Goal: Contribute content: Add original content to the website for others to see

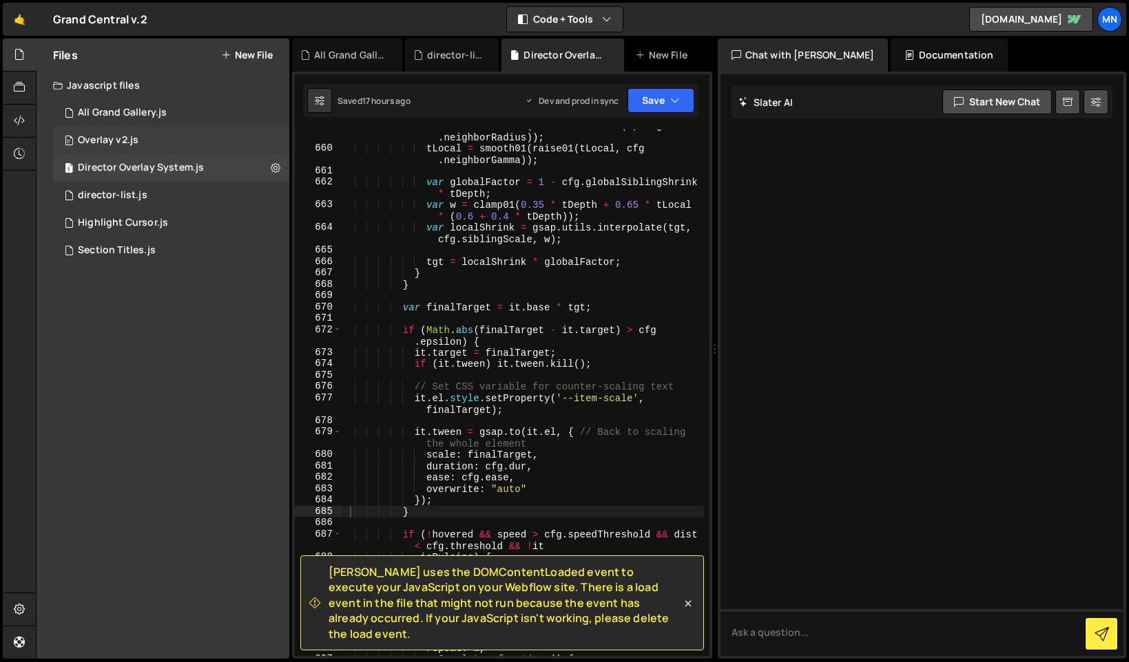
scroll to position [5543, 0]
click at [689, 611] on icon at bounding box center [688, 604] width 14 height 14
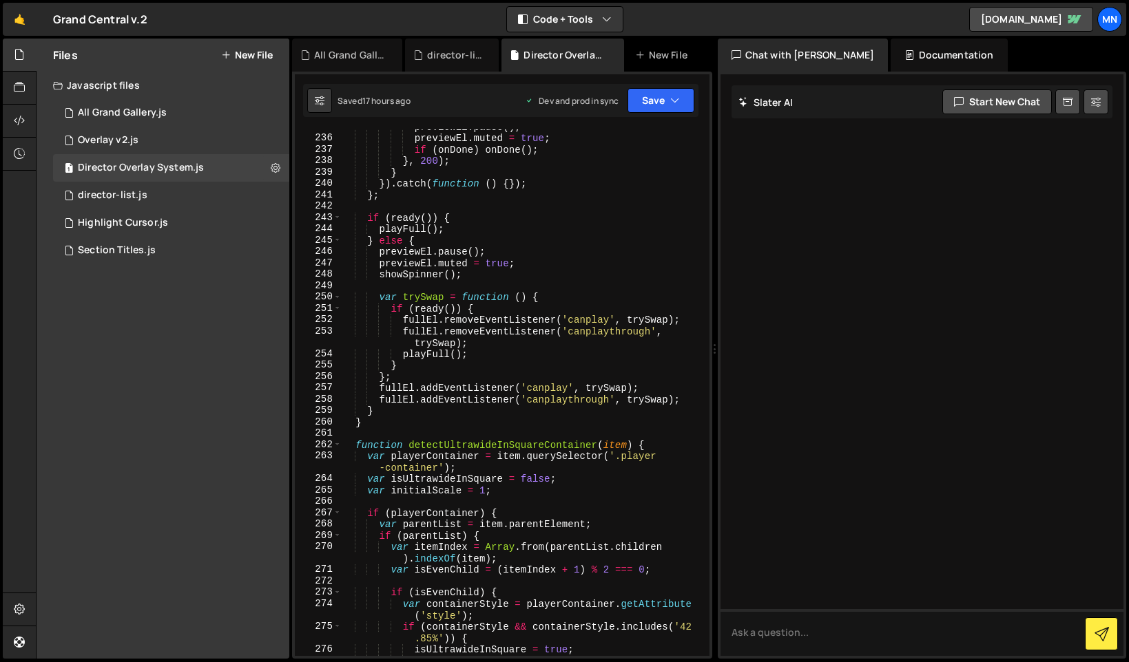
scroll to position [0, 0]
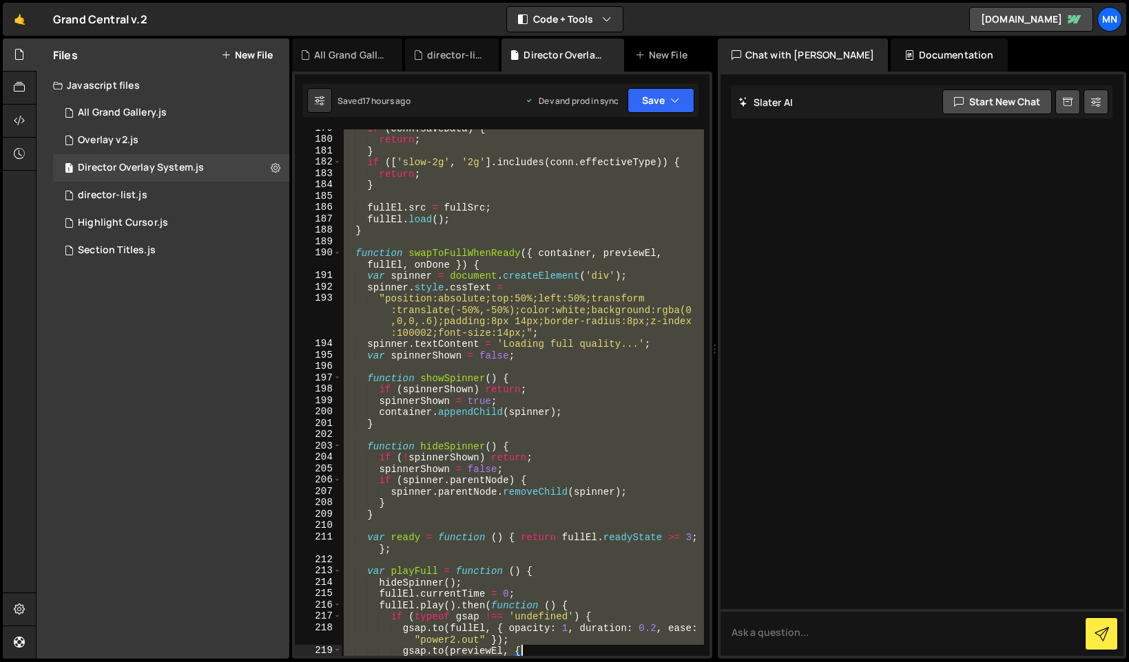
drag, startPoint x: 342, startPoint y: 132, endPoint x: 631, endPoint y: 645, distance: 588.7
click at [617, 662] on html "Projects [GEOGRAPHIC_DATA] Blog [GEOGRAPHIC_DATA] Projects Your Teams Invite te…" at bounding box center [564, 331] width 1129 height 662
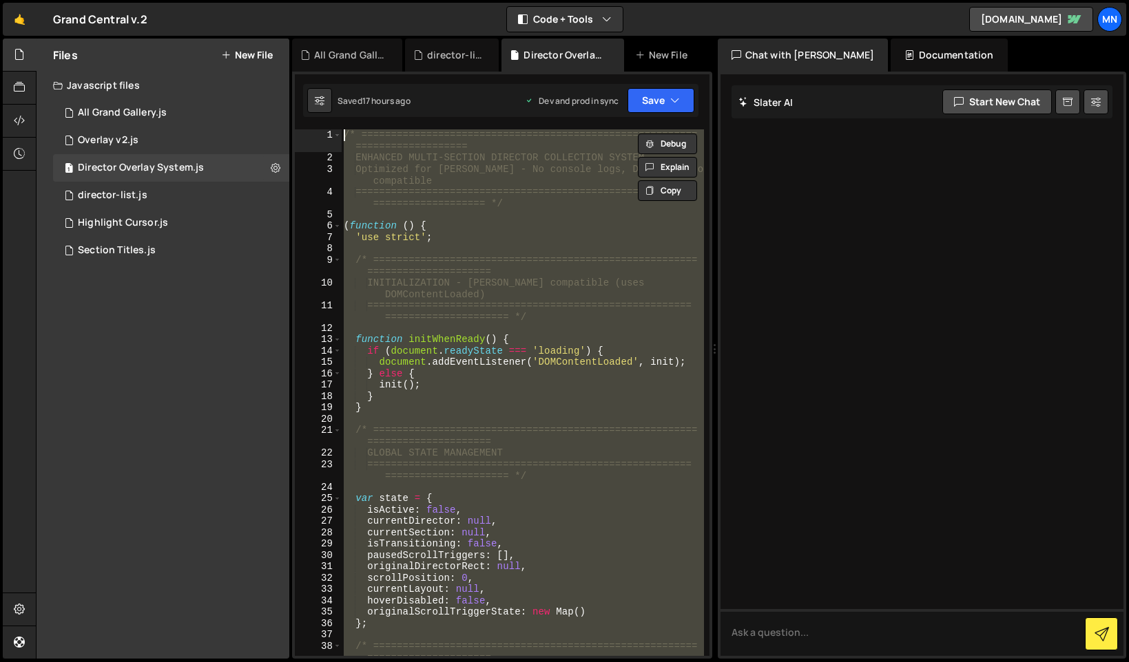
drag, startPoint x: 403, startPoint y: 645, endPoint x: 343, endPoint y: -86, distance: 733.8
click at [343, 0] on html "Projects [GEOGRAPHIC_DATA] Blog [GEOGRAPHIC_DATA] Projects Your Teams Invite te…" at bounding box center [564, 331] width 1129 height 662
type textarea "/* ============================================================================…"
click at [499, 243] on div "/* ========================================================= ==================…" at bounding box center [522, 392] width 362 height 527
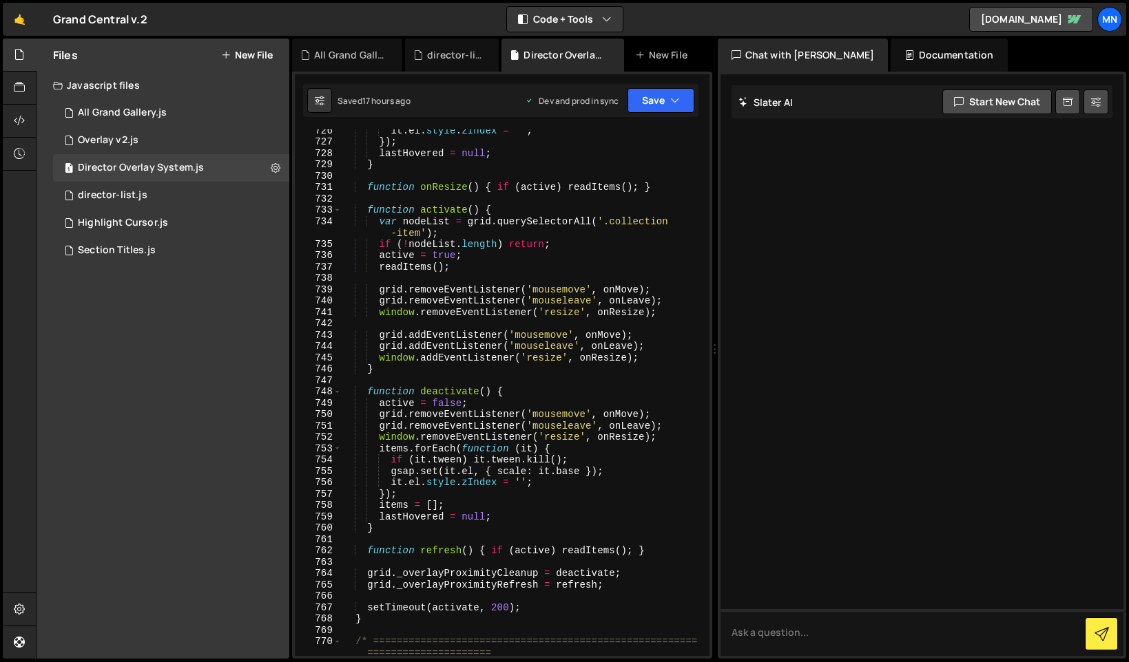
scroll to position [6100, 0]
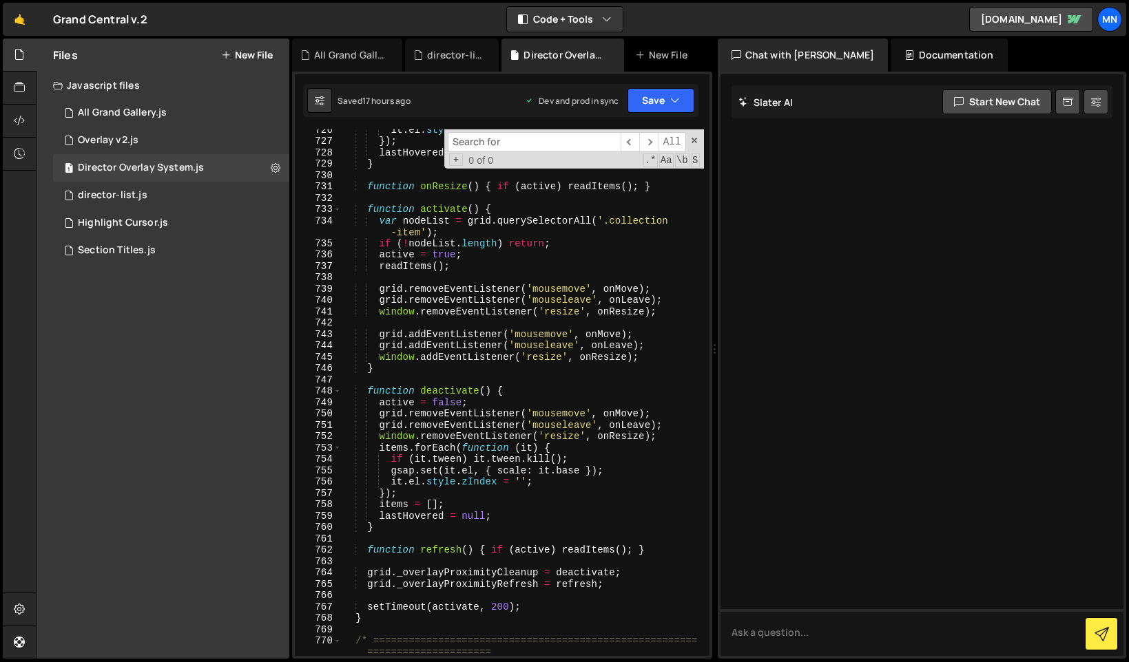
type input "p"
type textarea "INITIALIZATION - [PERSON_NAME] compatible (uses DOMContentLoaded)"
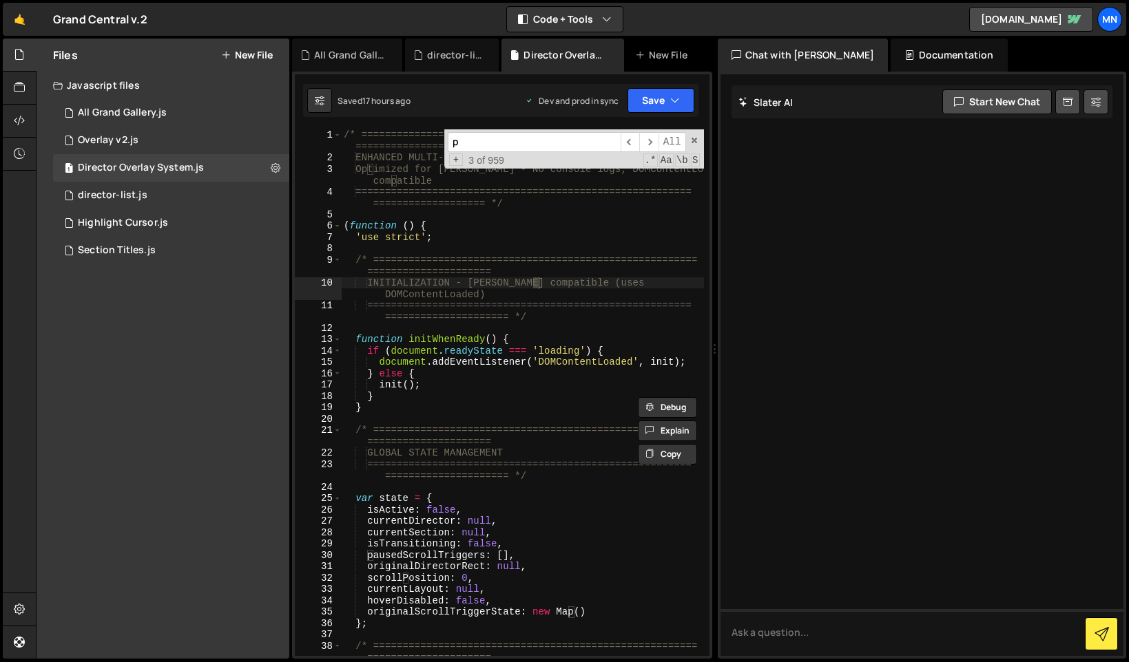
type input "po"
type textarea "scrollPosition: 0,"
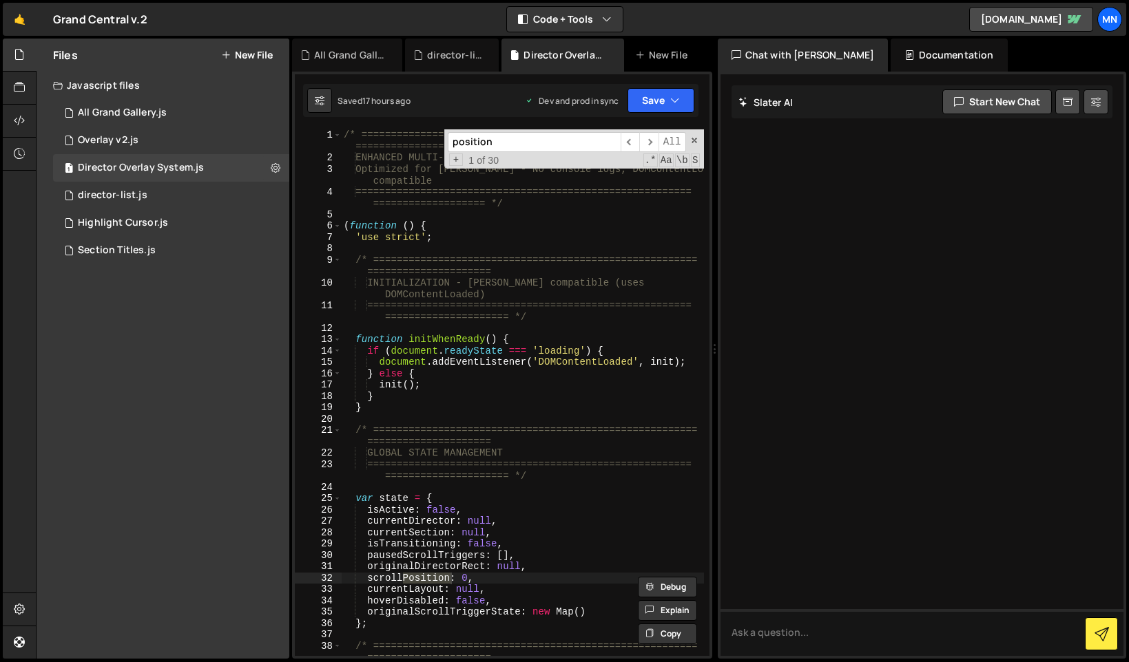
type input "positionN"
type textarea "function positionName(director) {"
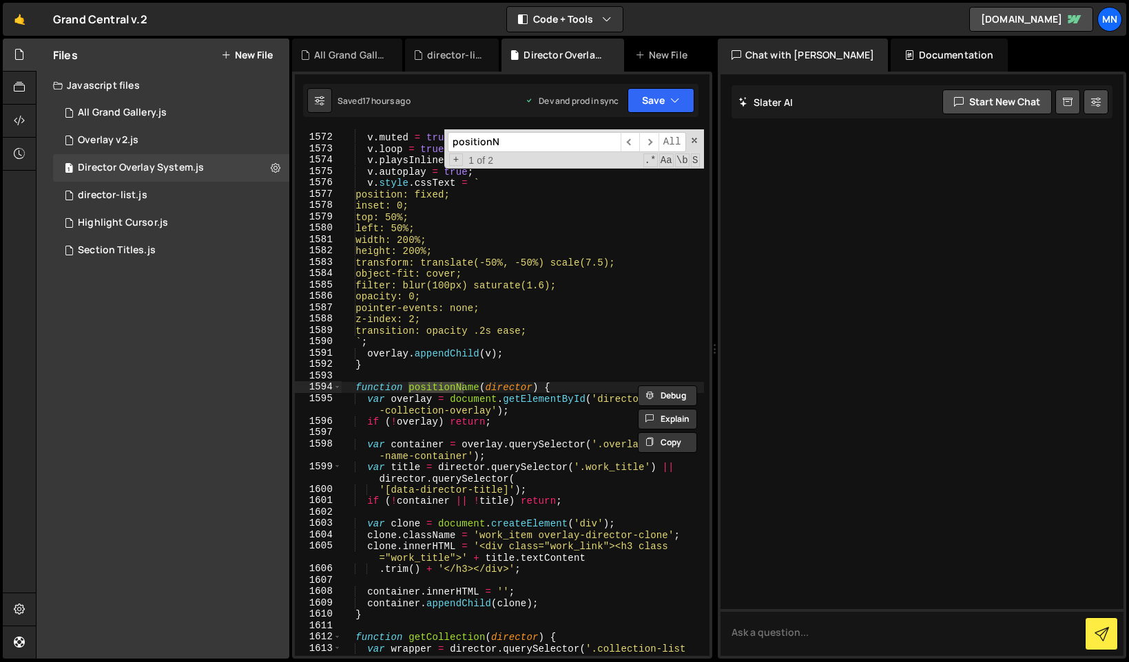
scroll to position [13212, 0]
type input "positionName"
click at [545, 422] on div "v . className = 'overlay-blur-fixed' ; v . muted = true ; v . loop = true ; v .…" at bounding box center [522, 401] width 363 height 561
drag, startPoint x: 693, startPoint y: 140, endPoint x: 642, endPoint y: 291, distance: 159.2
click at [693, 140] on span at bounding box center [694, 141] width 10 height 10
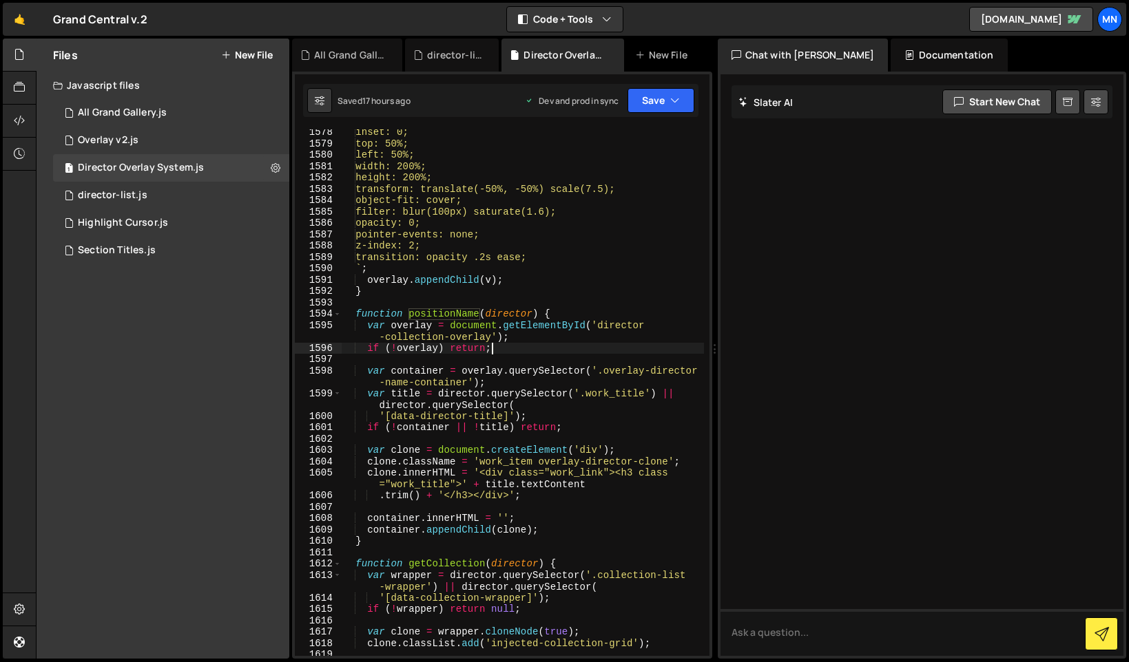
scroll to position [13262, 0]
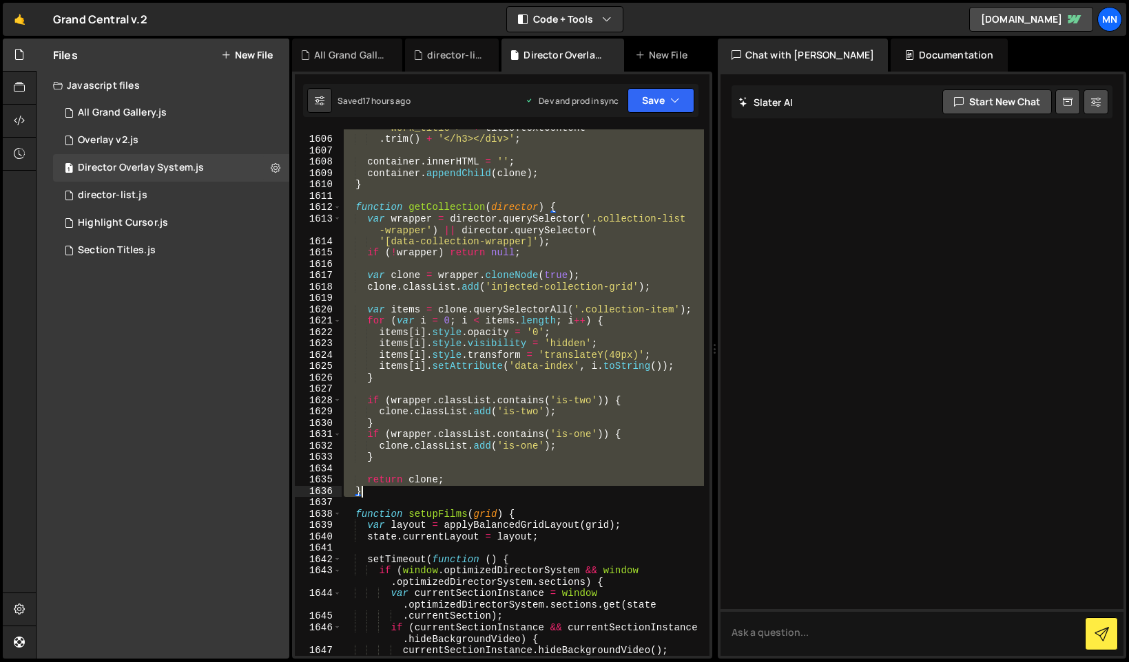
drag, startPoint x: 357, startPoint y: 310, endPoint x: 381, endPoint y: 494, distance: 185.4
click at [381, 493] on div "clone . innerHTML = '<div class="work_link"><h3 class ="work_title">' + title .…" at bounding box center [522, 391] width 363 height 561
paste textarea
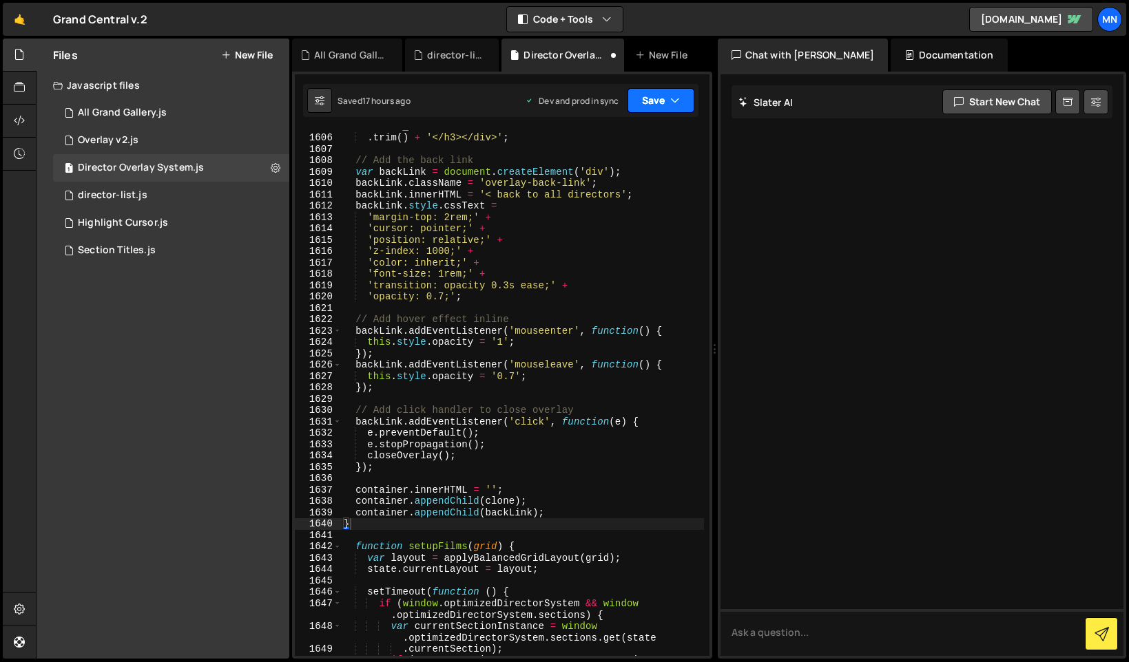
drag, startPoint x: 659, startPoint y: 98, endPoint x: 663, endPoint y: 126, distance: 27.9
click at [659, 99] on button "Save" at bounding box center [660, 100] width 67 height 25
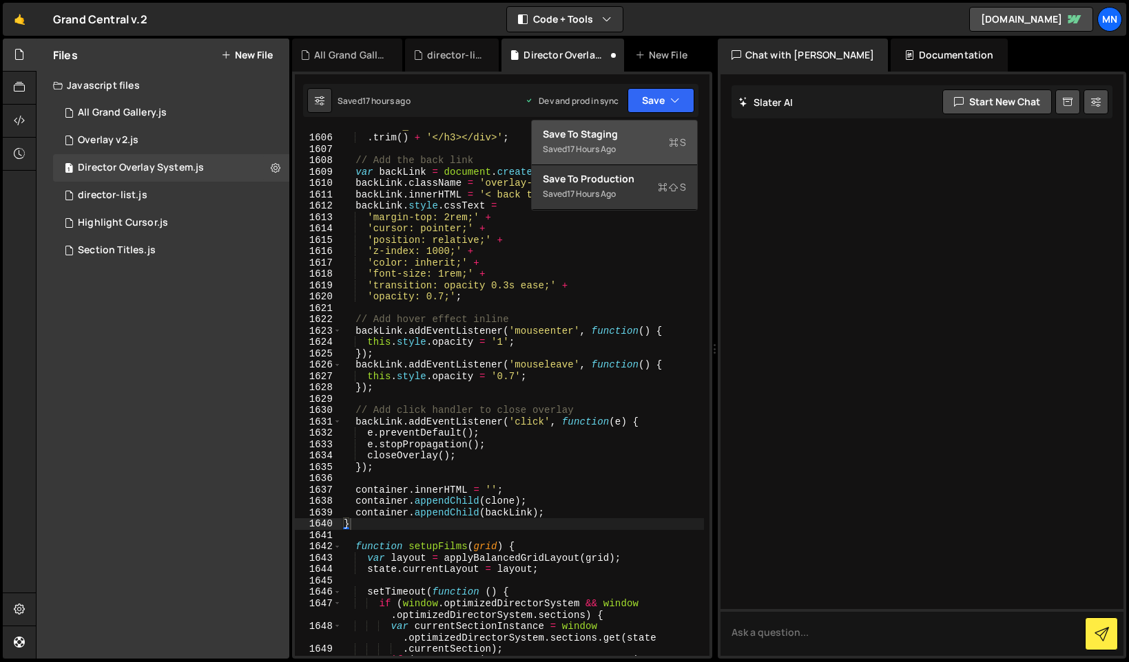
click at [664, 132] on div "Save to Staging S" at bounding box center [614, 134] width 143 height 14
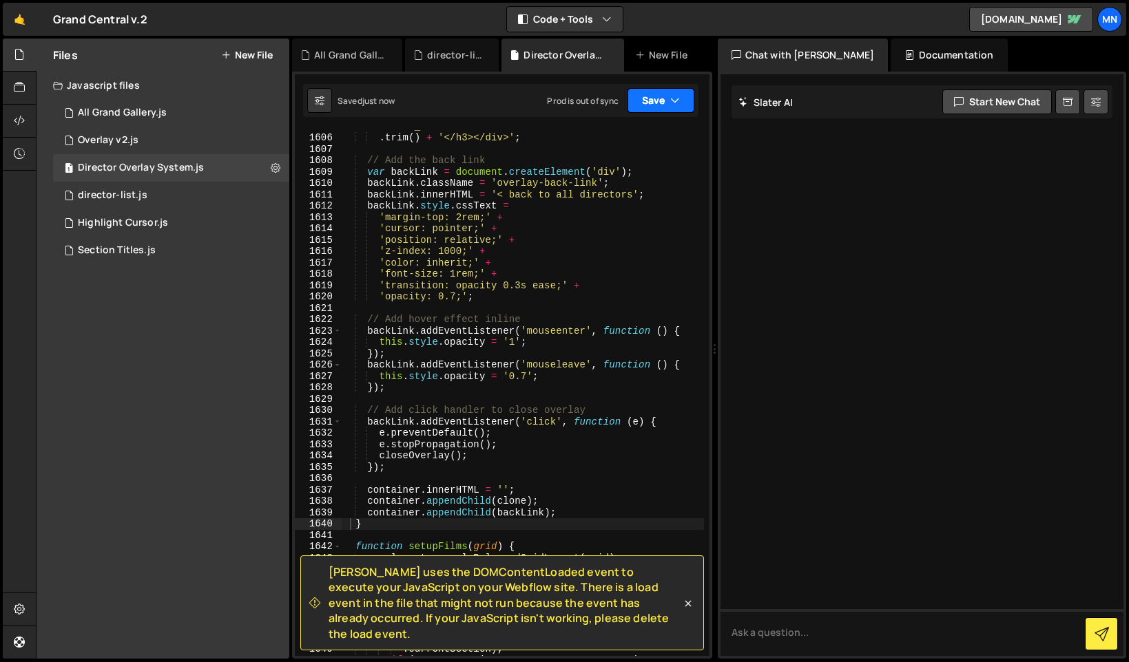
click at [679, 90] on button "Save" at bounding box center [660, 100] width 67 height 25
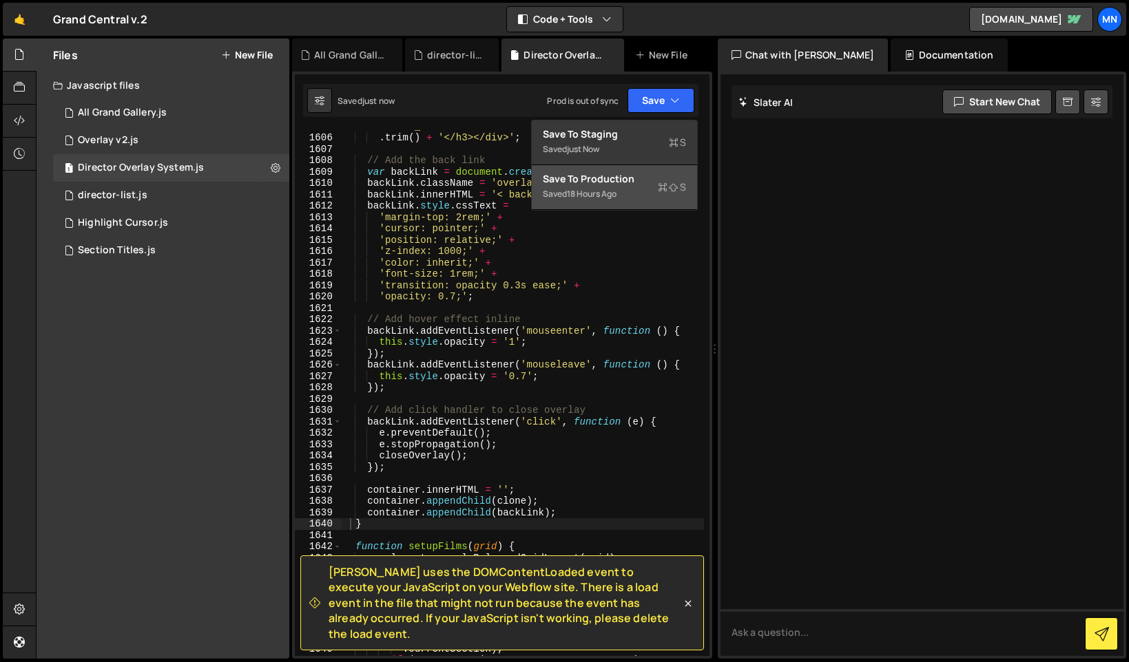
click at [651, 186] on div "Saved 18 hours ago" at bounding box center [614, 194] width 143 height 17
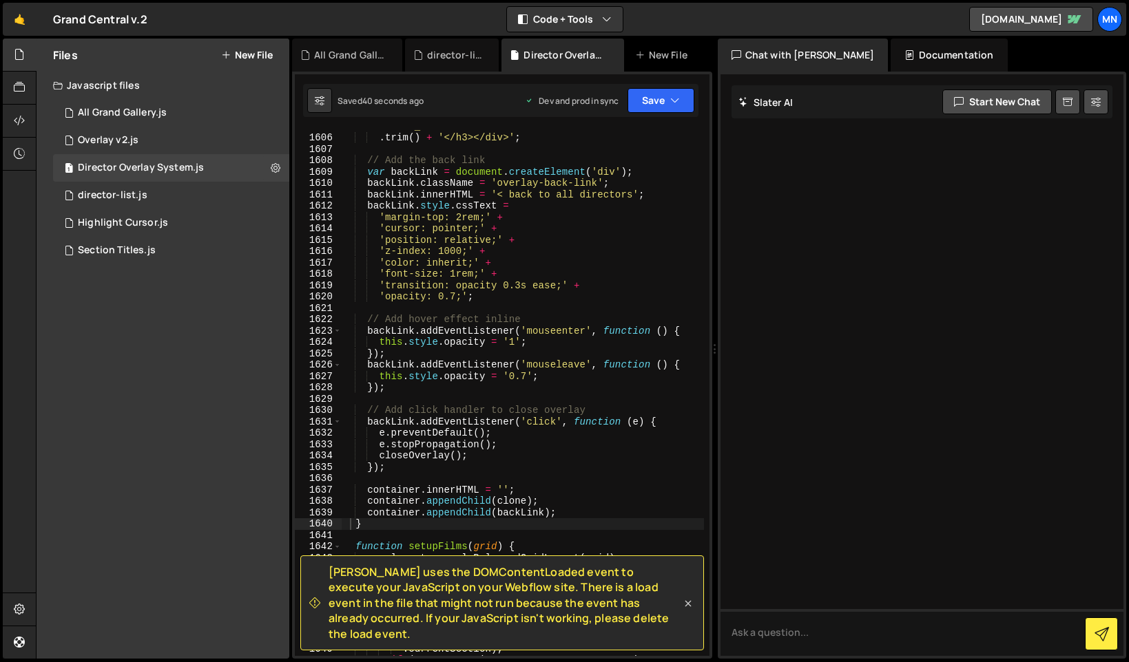
click at [687, 607] on icon at bounding box center [687, 604] width 6 height 6
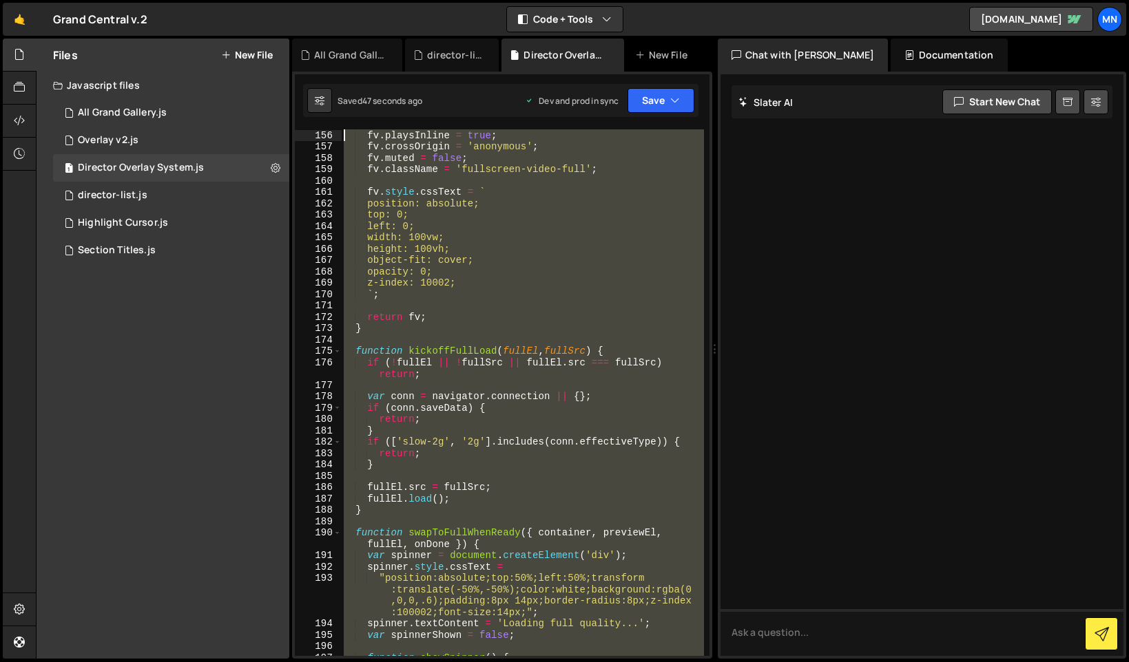
scroll to position [0, 0]
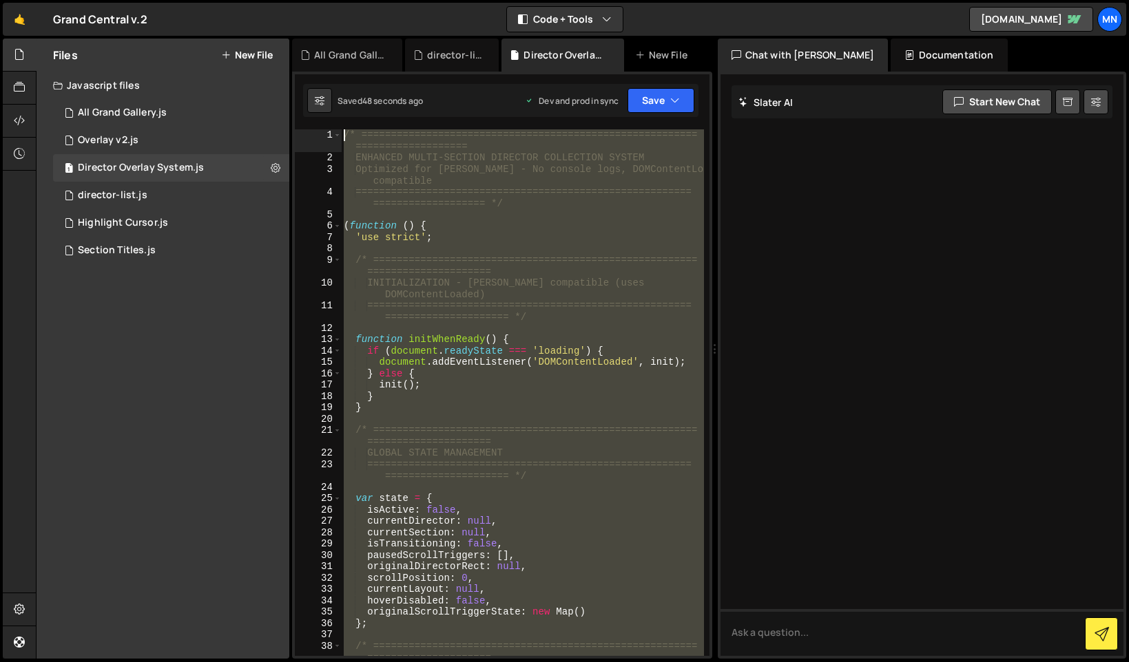
drag, startPoint x: 377, startPoint y: 643, endPoint x: 219, endPoint y: -86, distance: 746.1
click at [219, 0] on html "Projects [GEOGRAPHIC_DATA] Blog [GEOGRAPHIC_DATA] Projects Your Teams Invite te…" at bounding box center [564, 331] width 1129 height 662
paste textarea "})();"
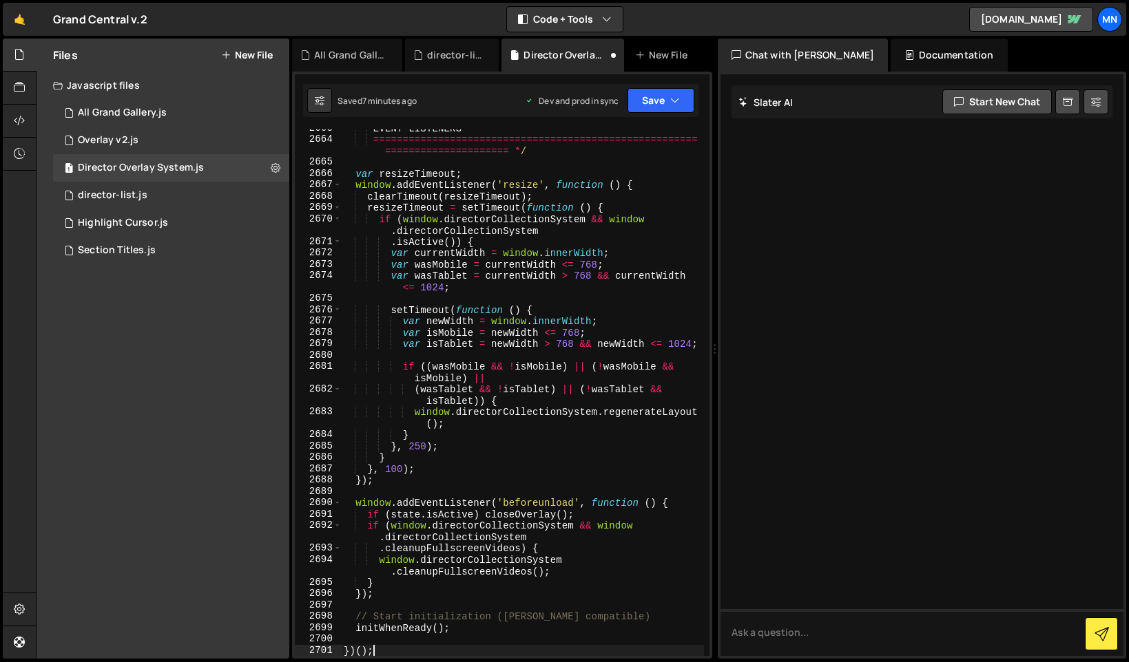
scroll to position [22038, 0]
click at [661, 89] on button "Save" at bounding box center [660, 100] width 67 height 25
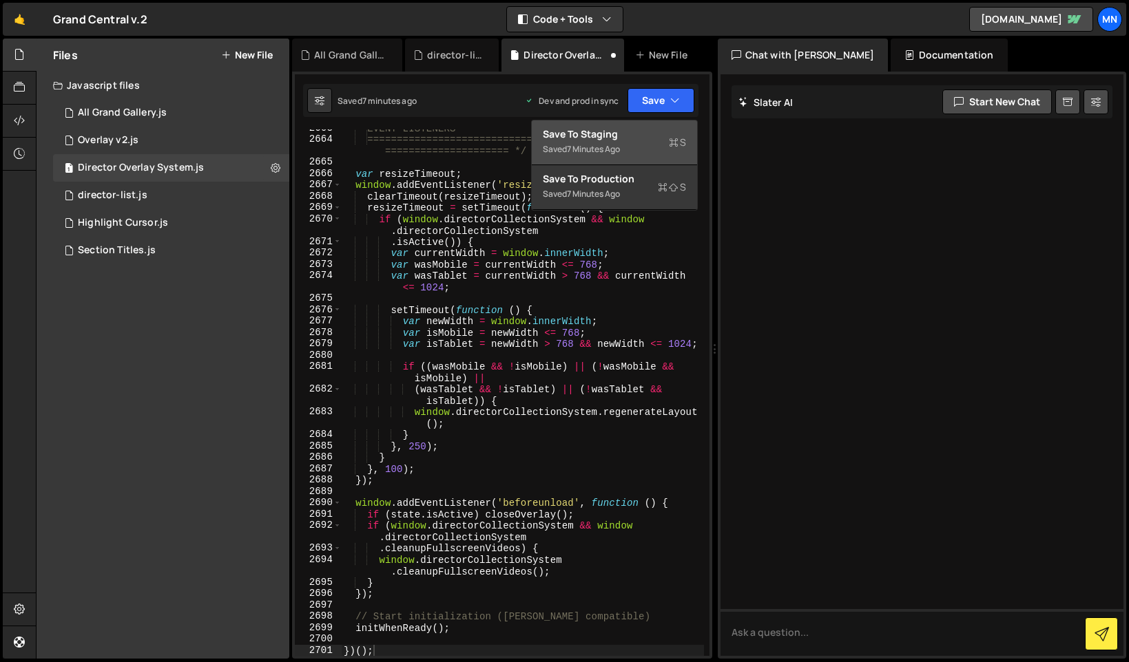
click at [625, 125] on button "Save to Staging S Saved 7 minutes ago" at bounding box center [614, 143] width 165 height 45
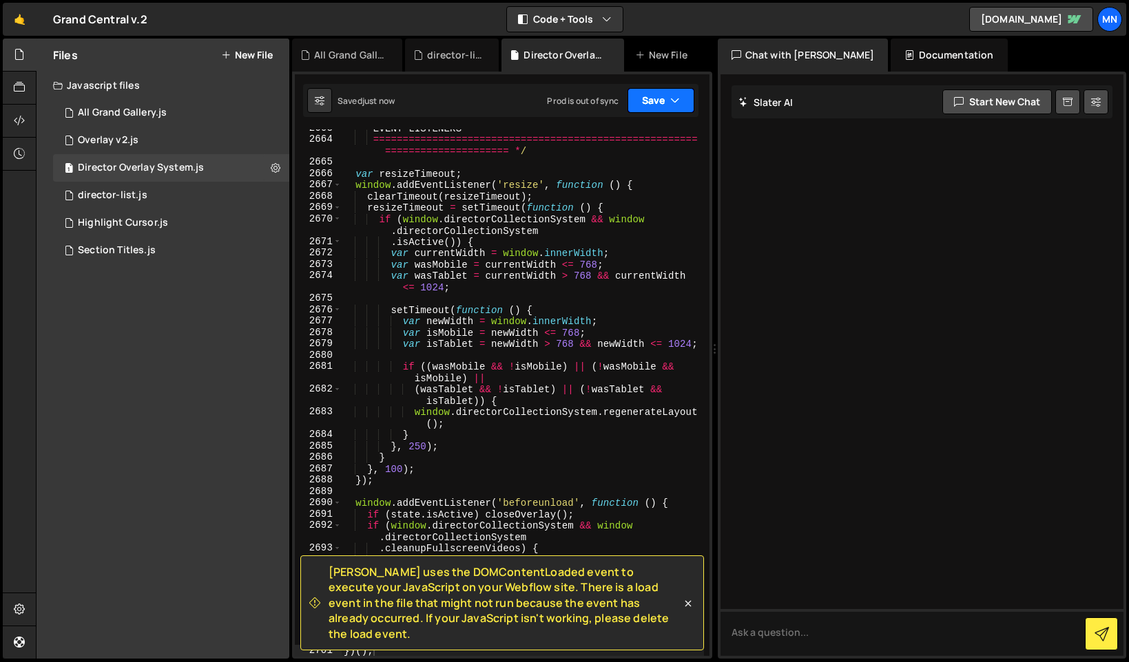
click at [653, 105] on button "Save" at bounding box center [660, 100] width 67 height 25
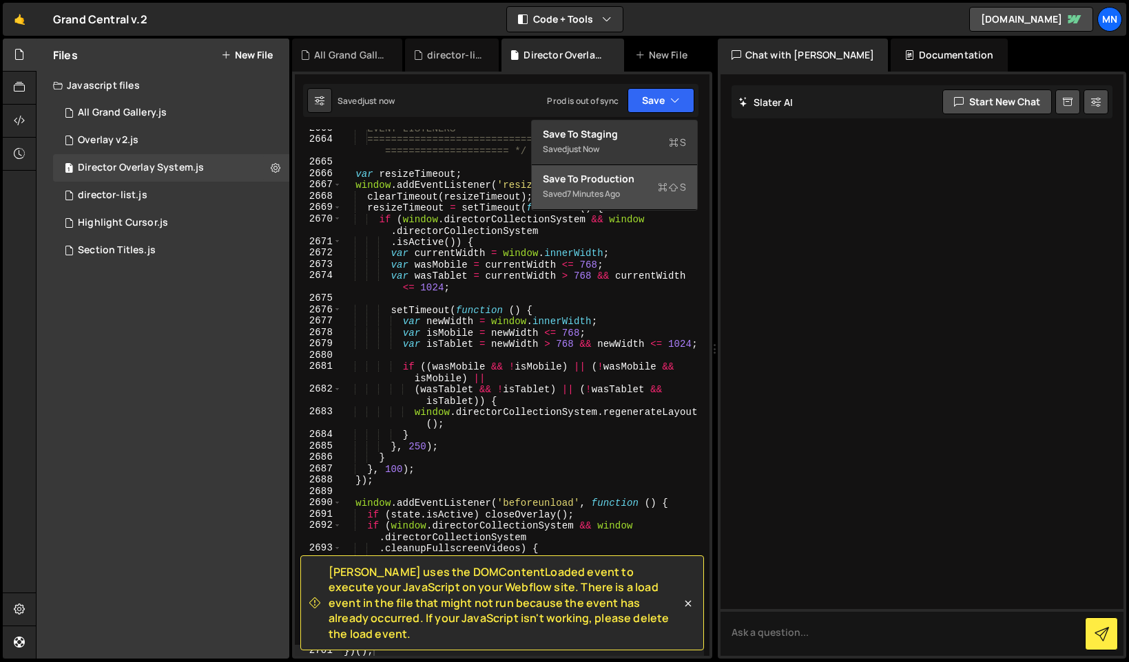
click at [618, 194] on div "7 minutes ago" at bounding box center [593, 194] width 53 height 12
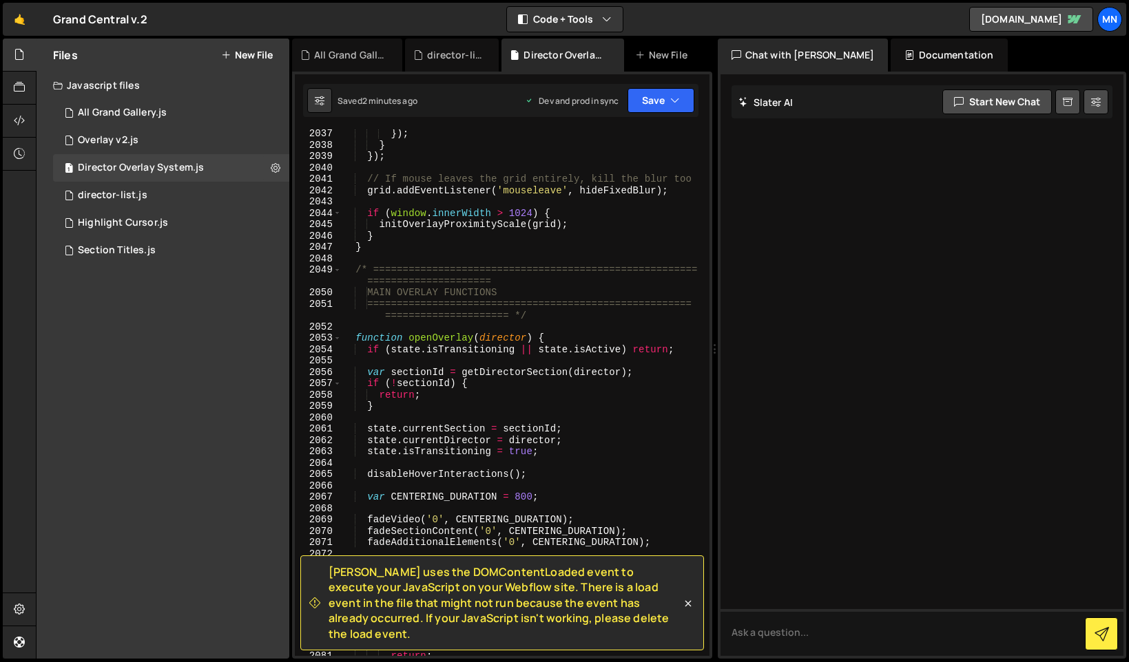
scroll to position [16863, 0]
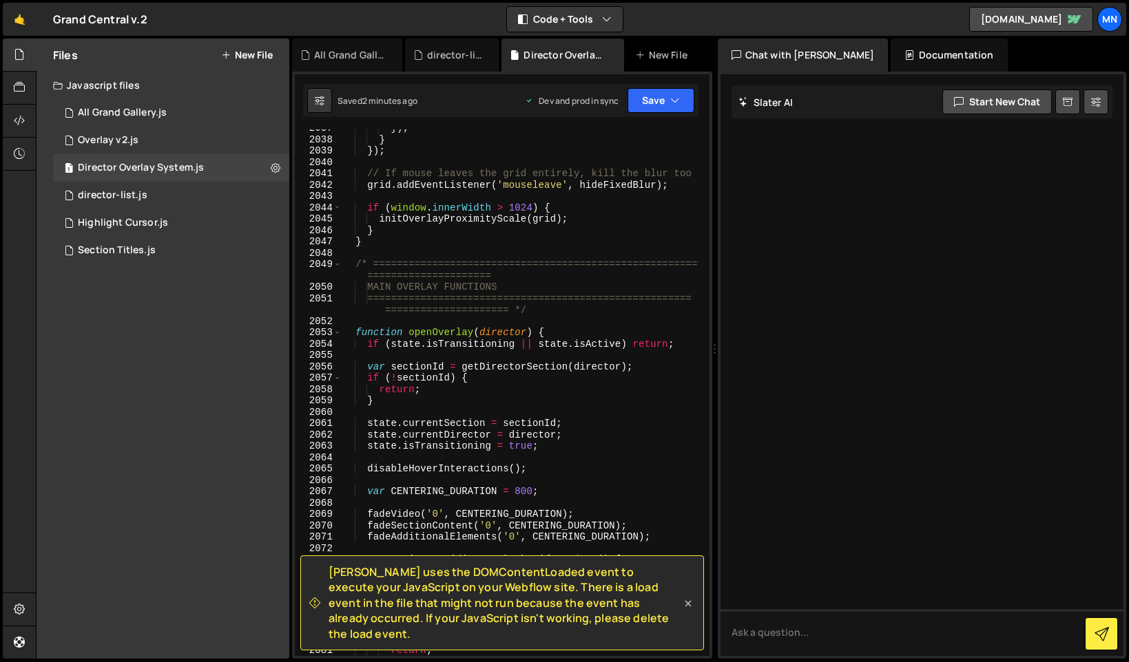
click at [689, 611] on icon at bounding box center [688, 604] width 14 height 14
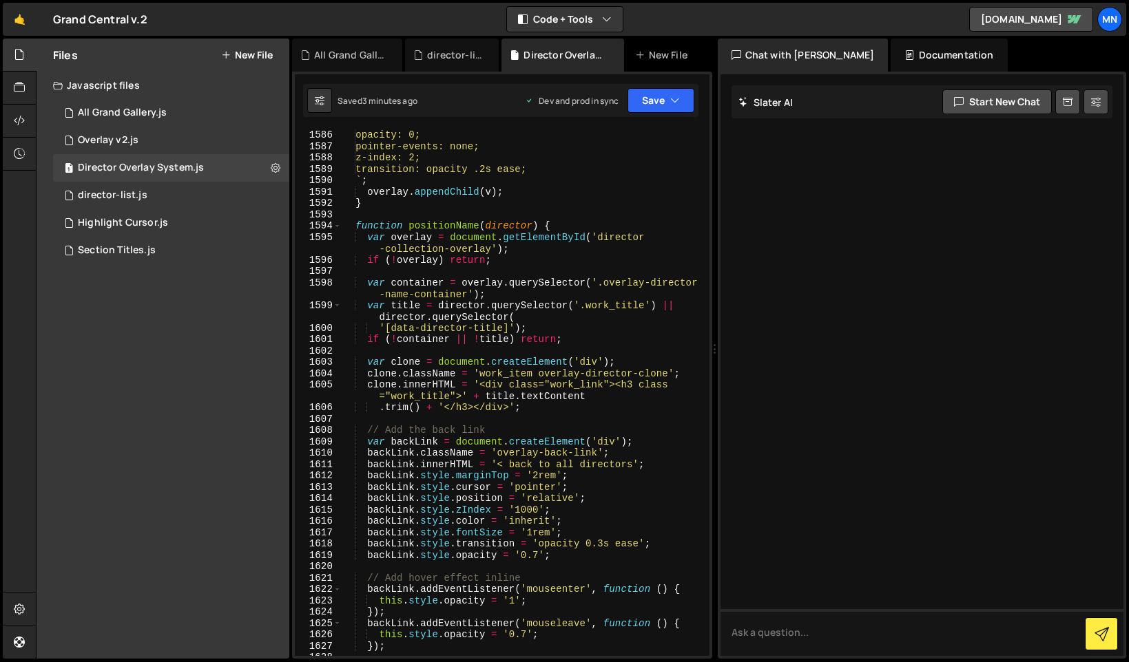
scroll to position [13071, 0]
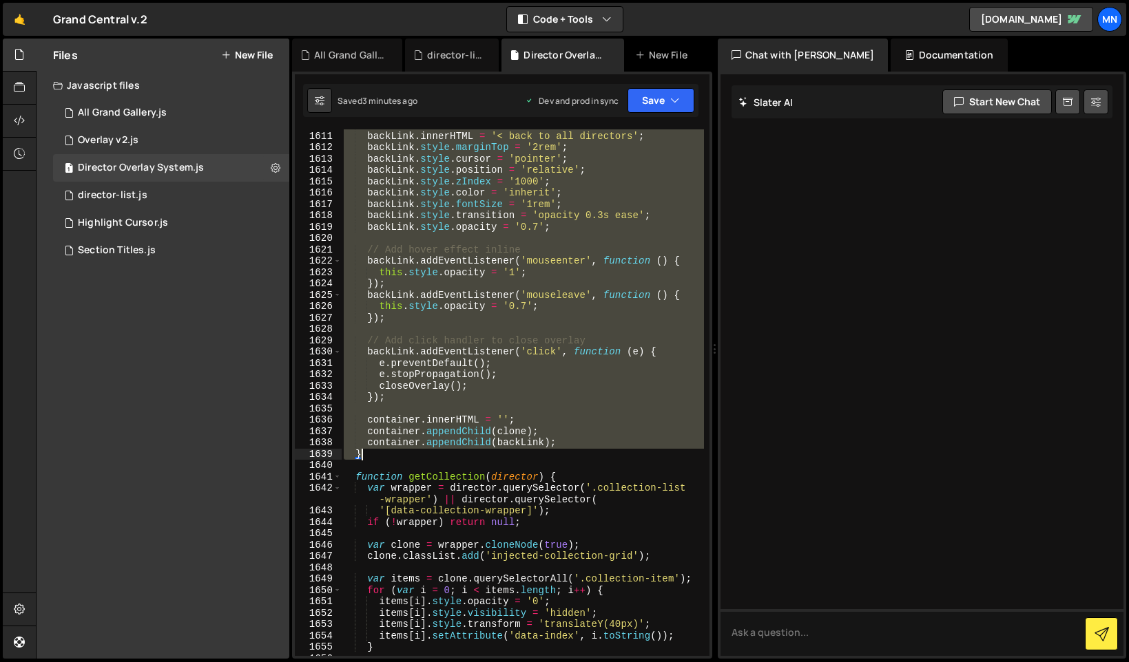
drag, startPoint x: 357, startPoint y: 231, endPoint x: 411, endPoint y: 454, distance: 229.6
click at [411, 454] on div "backLink . className = 'overlay-back-link' ; backLink . innerHTML = '< back to …" at bounding box center [522, 394] width 363 height 550
paste textarea
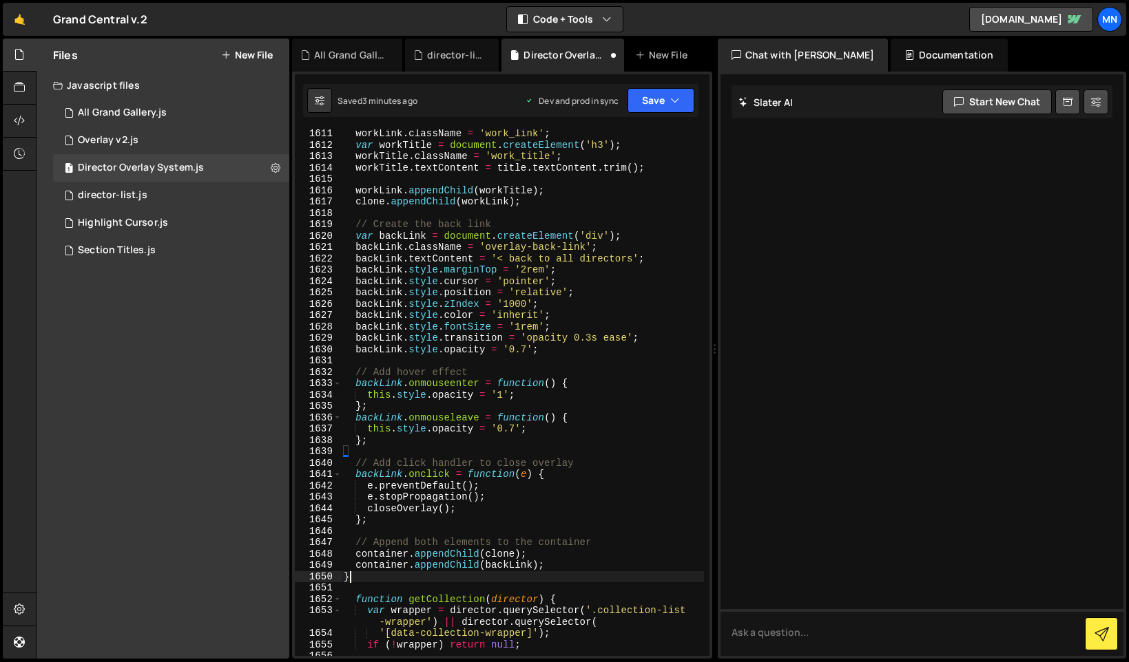
scroll to position [13239, 0]
click at [661, 101] on button "Save" at bounding box center [660, 100] width 67 height 25
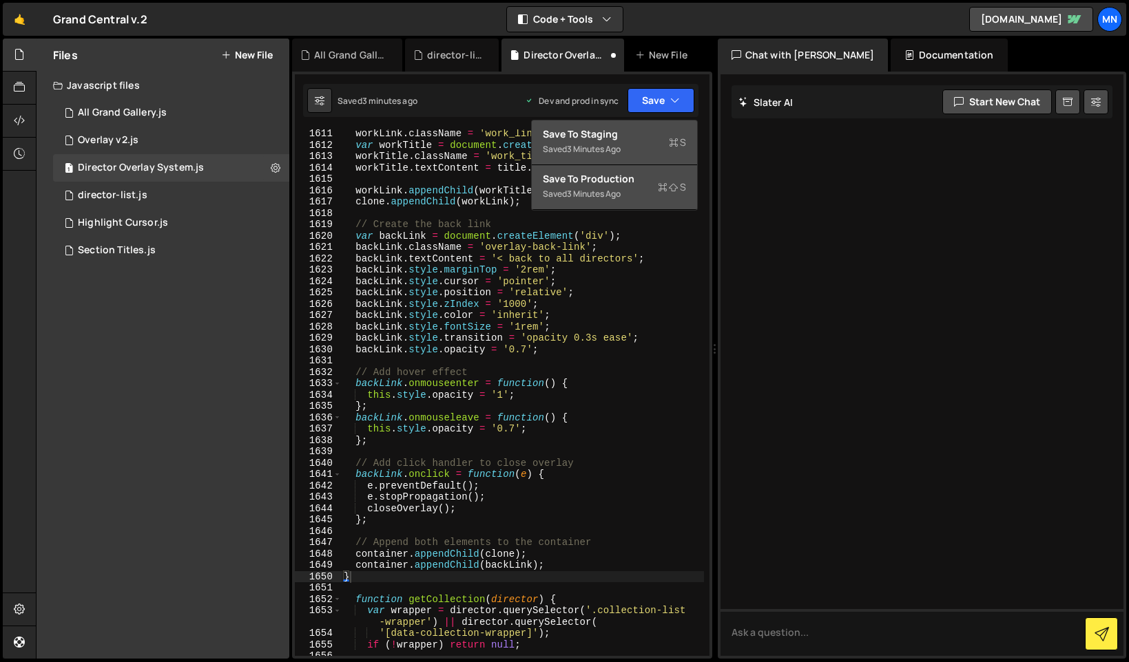
click at [649, 140] on div "Save to Staging S" at bounding box center [614, 134] width 143 height 14
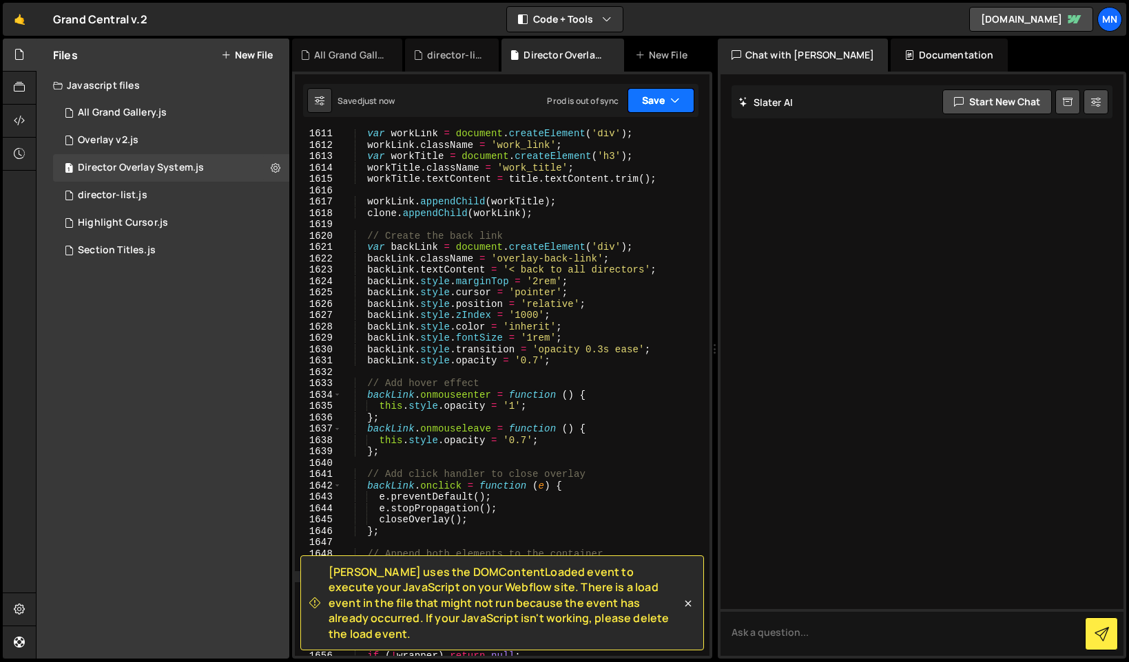
click at [673, 98] on icon "button" at bounding box center [675, 101] width 10 height 14
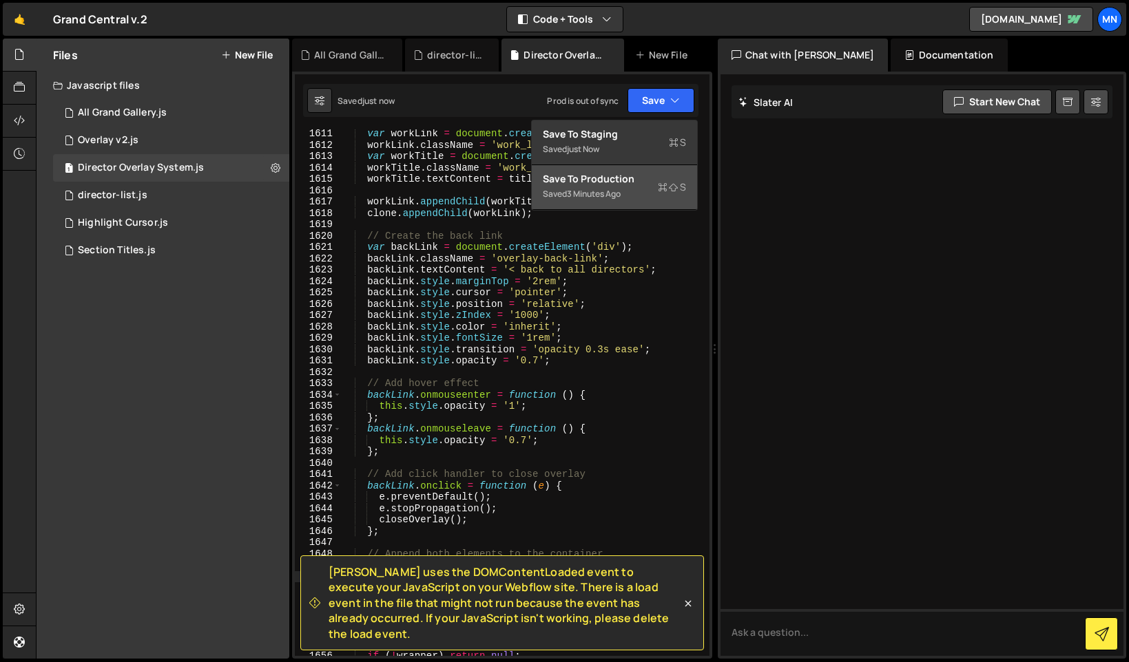
click at [662, 194] on icon at bounding box center [663, 187] width 10 height 14
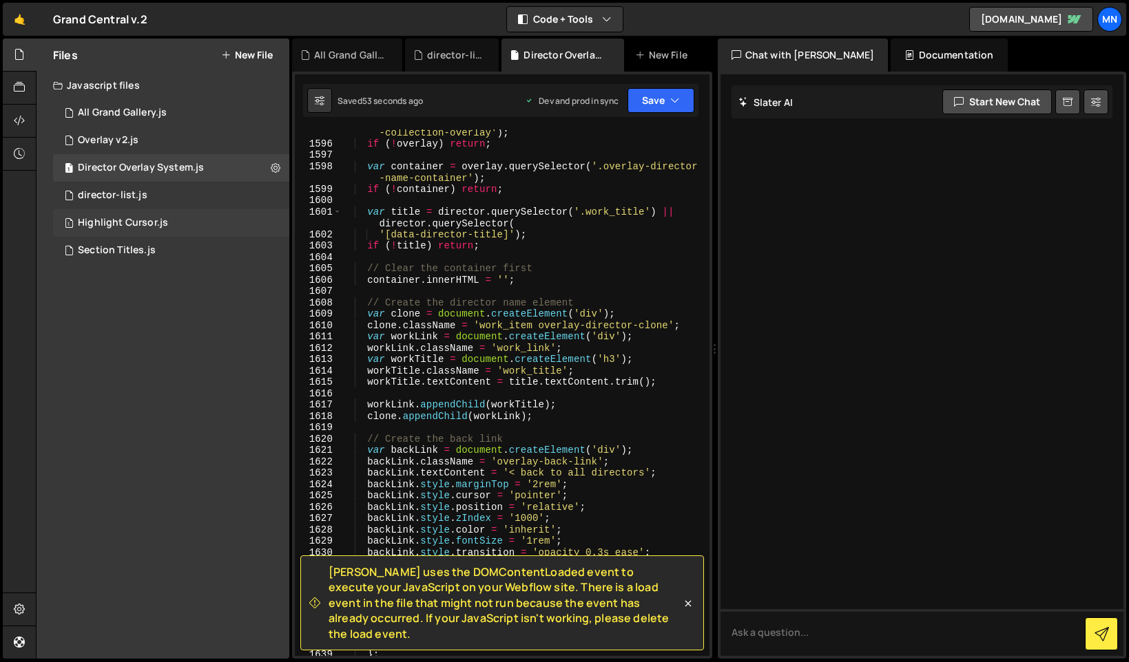
scroll to position [13116, 0]
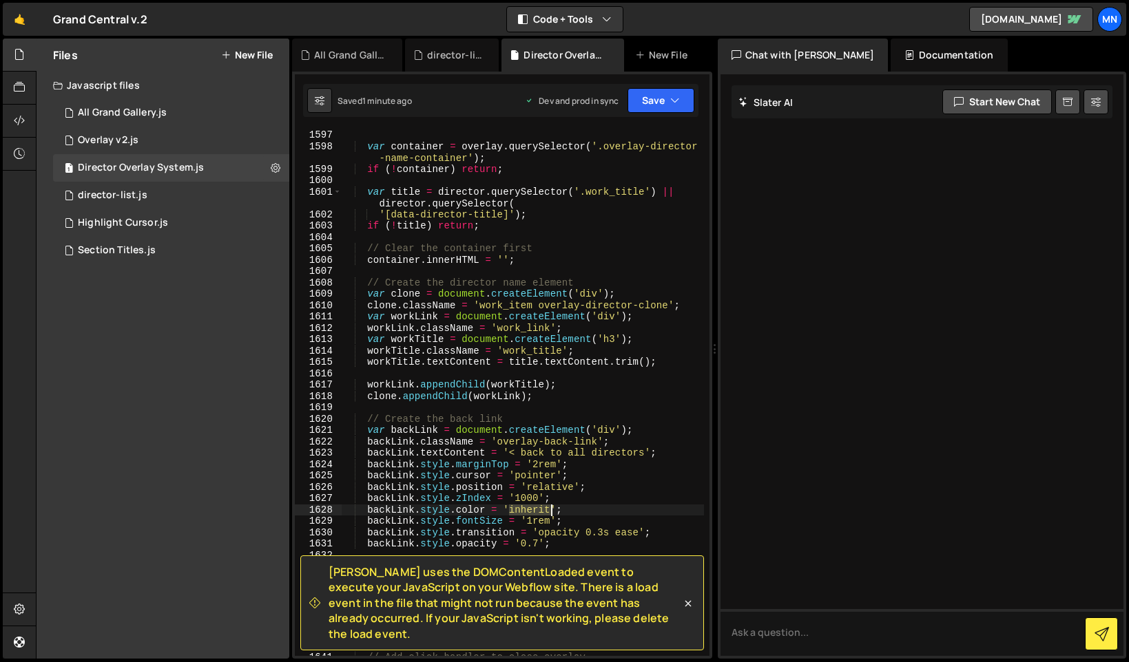
drag, startPoint x: 510, startPoint y: 508, endPoint x: 550, endPoint y: 508, distance: 39.9
click at [550, 508] on div "var container = overlay . querySelector ( '.overlay-director -name-container' )…" at bounding box center [522, 404] width 363 height 550
paste textarea "#17406e"
click at [671, 98] on icon "button" at bounding box center [675, 101] width 10 height 14
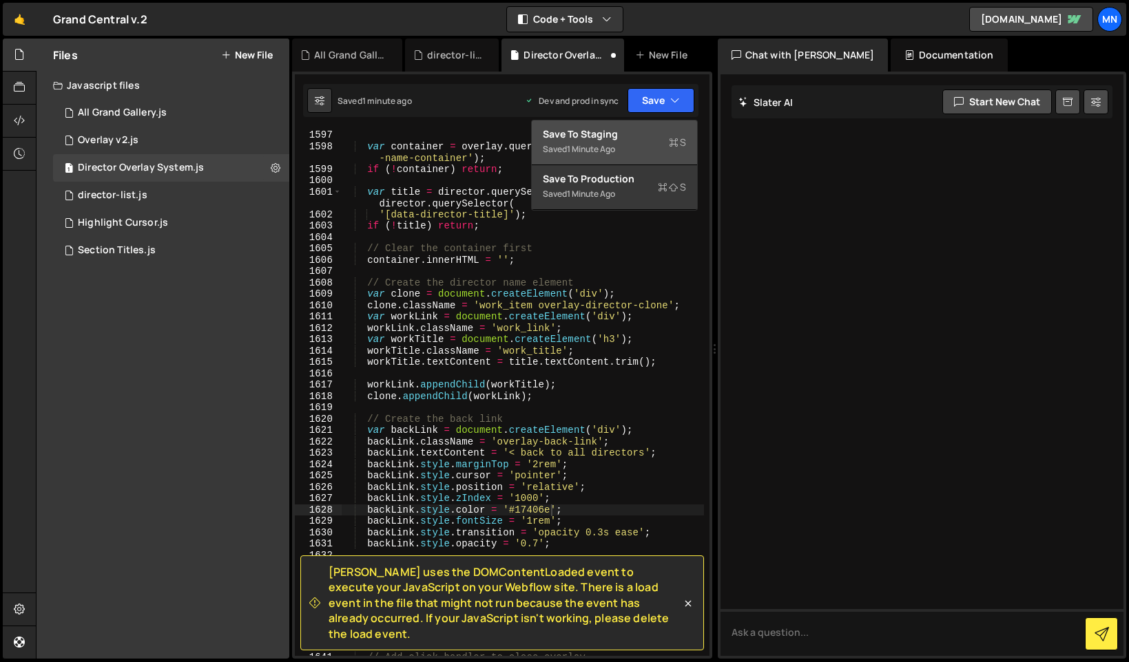
click at [651, 140] on div "Save to Staging S" at bounding box center [614, 134] width 143 height 14
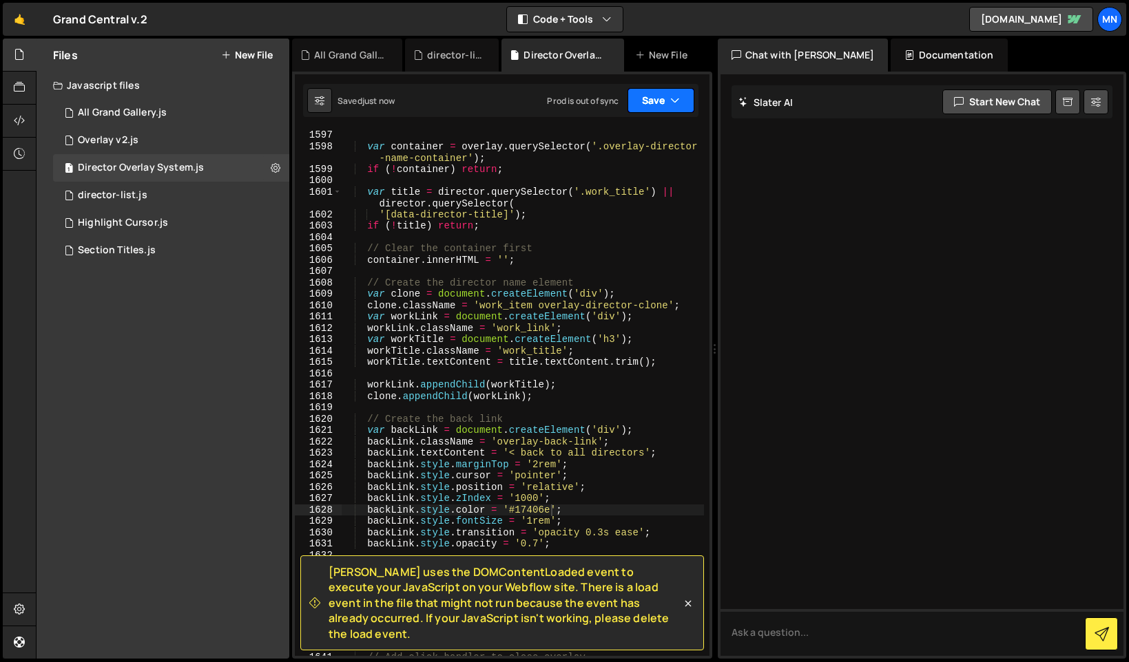
click at [672, 101] on icon "button" at bounding box center [675, 101] width 10 height 14
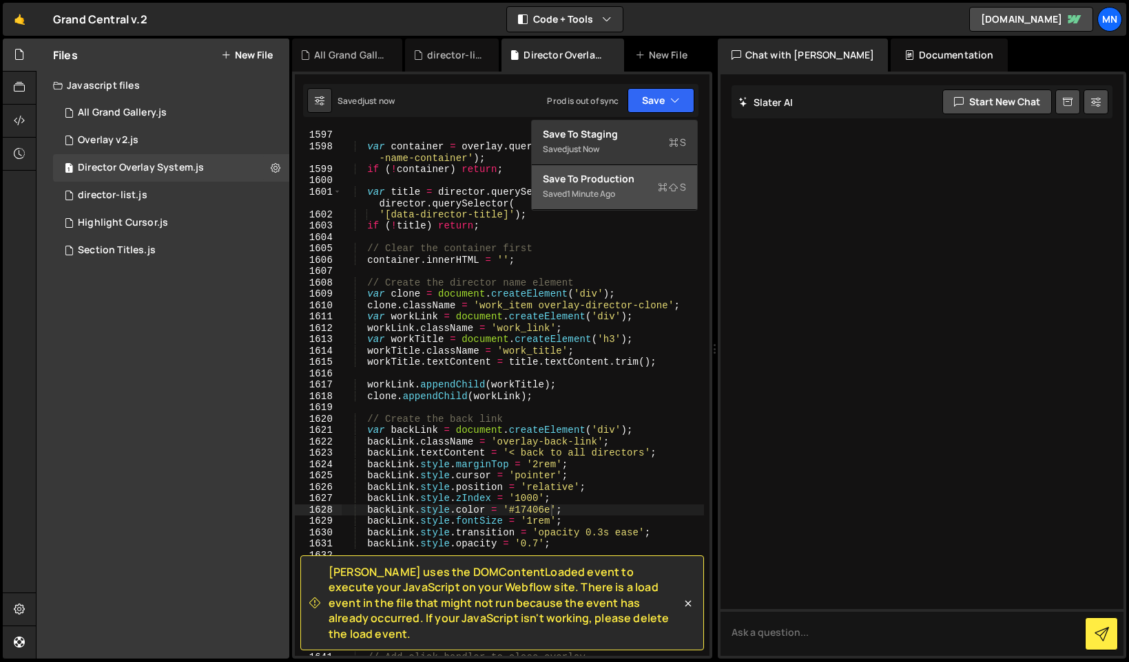
click at [643, 185] on div "Save to Production S" at bounding box center [614, 179] width 143 height 14
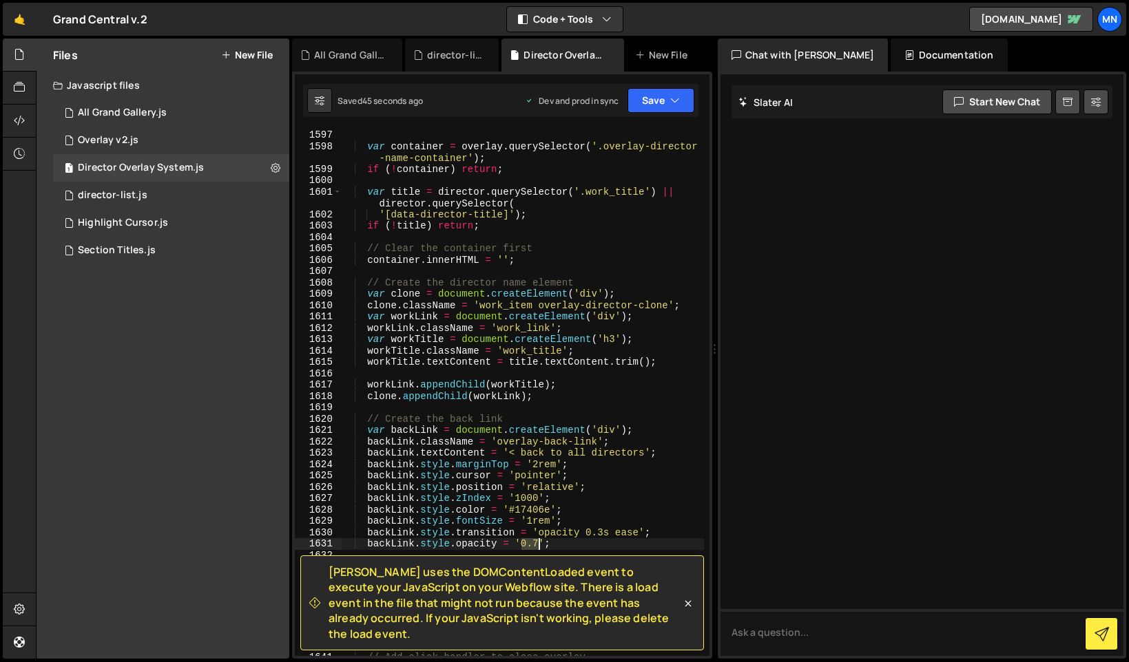
drag, startPoint x: 521, startPoint y: 546, endPoint x: 539, endPoint y: 545, distance: 18.6
click at [539, 545] on div "var container = overlay . querySelector ( '.overlay-director -name-container' )…" at bounding box center [522, 404] width 363 height 550
type textarea "backLink.style.opacity = '1';"
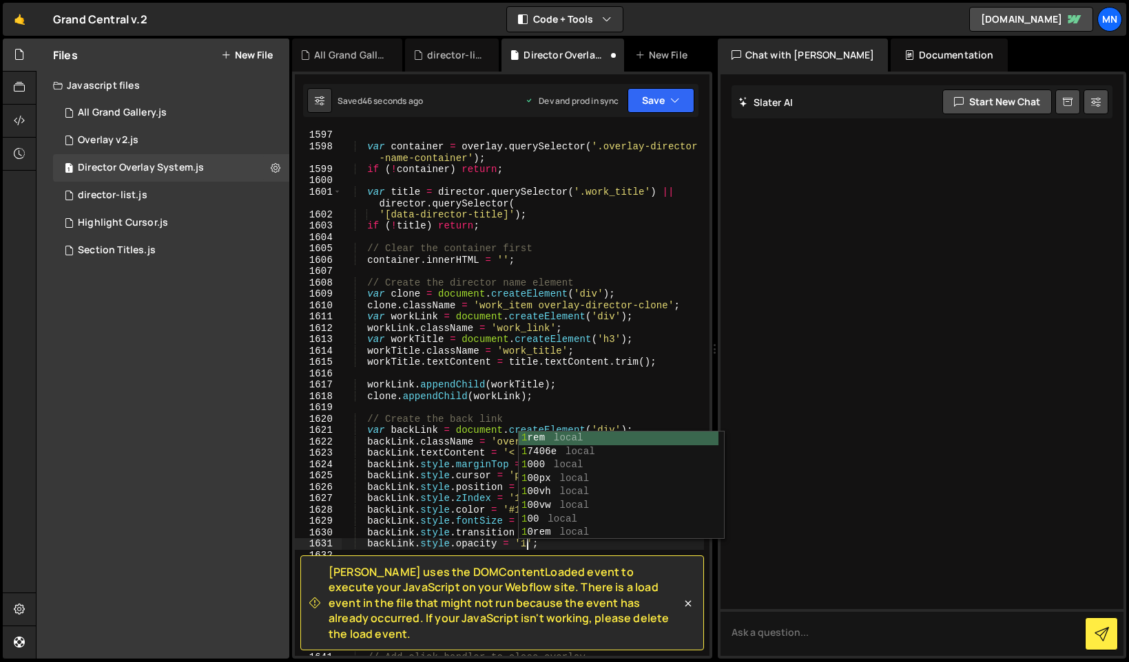
click at [684, 408] on div "var container = overlay . querySelector ( '.overlay-director -name-container' )…" at bounding box center [522, 404] width 363 height 550
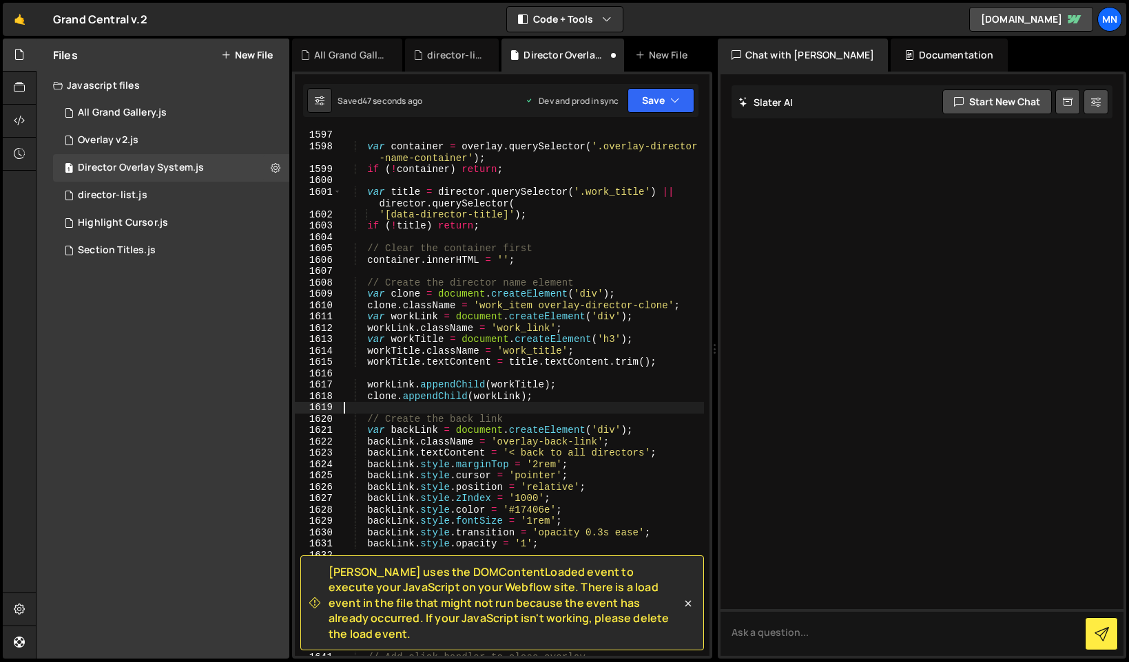
scroll to position [0, 0]
drag, startPoint x: 671, startPoint y: 93, endPoint x: 649, endPoint y: 127, distance: 40.5
click at [671, 94] on icon "button" at bounding box center [675, 101] width 10 height 14
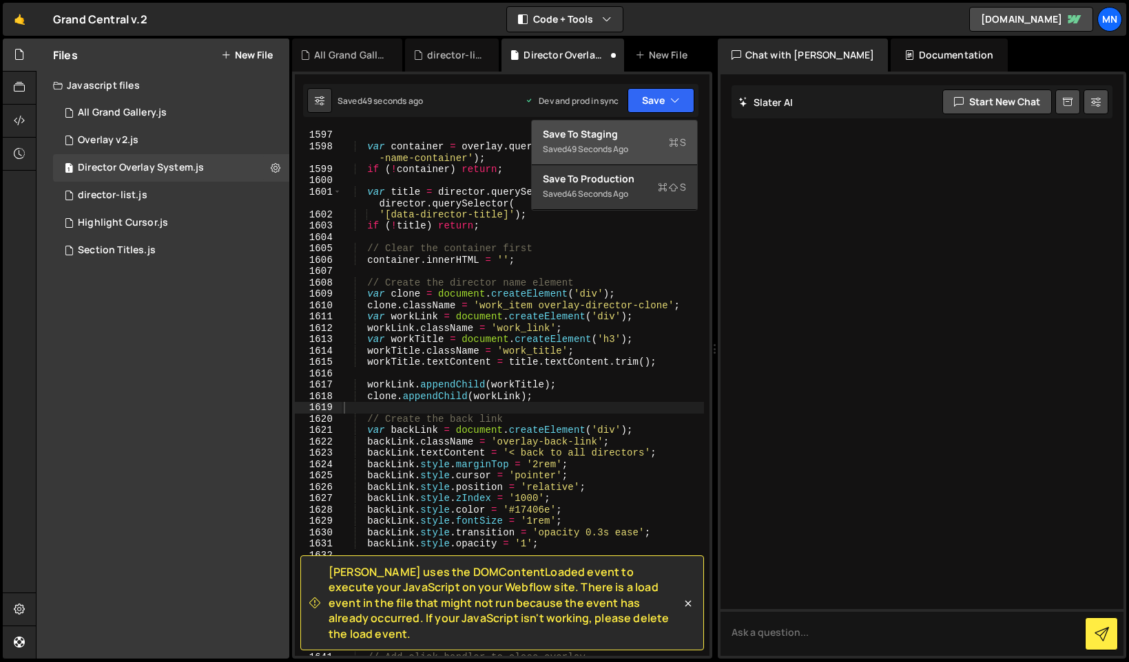
click at [641, 142] on div "Saved 49 seconds ago" at bounding box center [614, 149] width 143 height 17
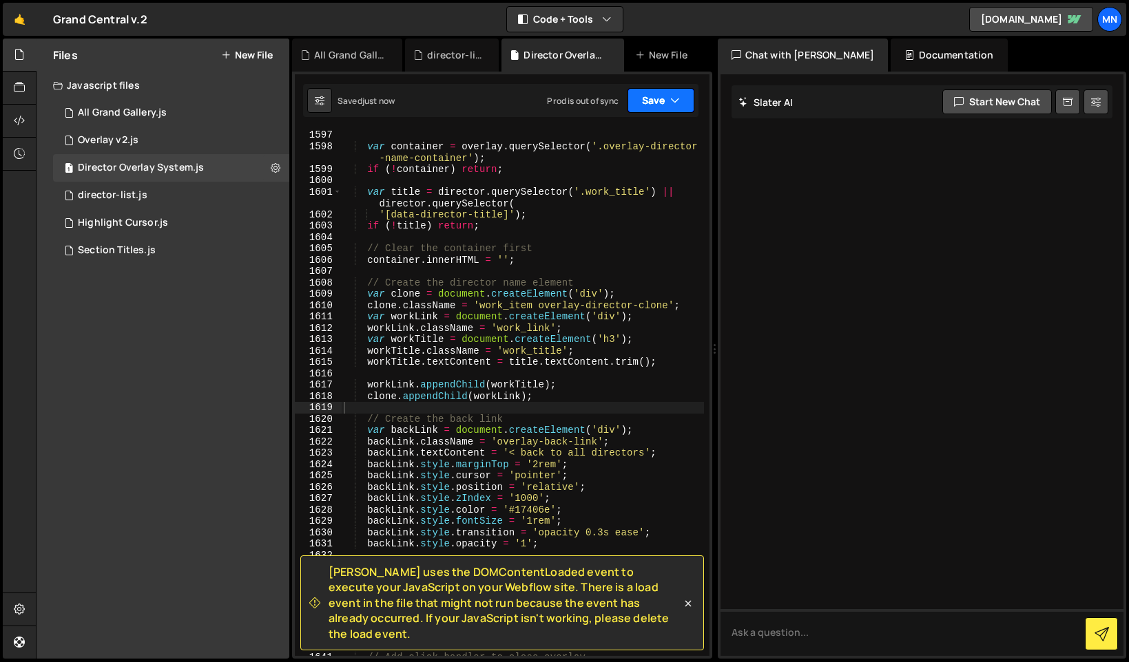
click at [663, 103] on button "Save" at bounding box center [660, 100] width 67 height 25
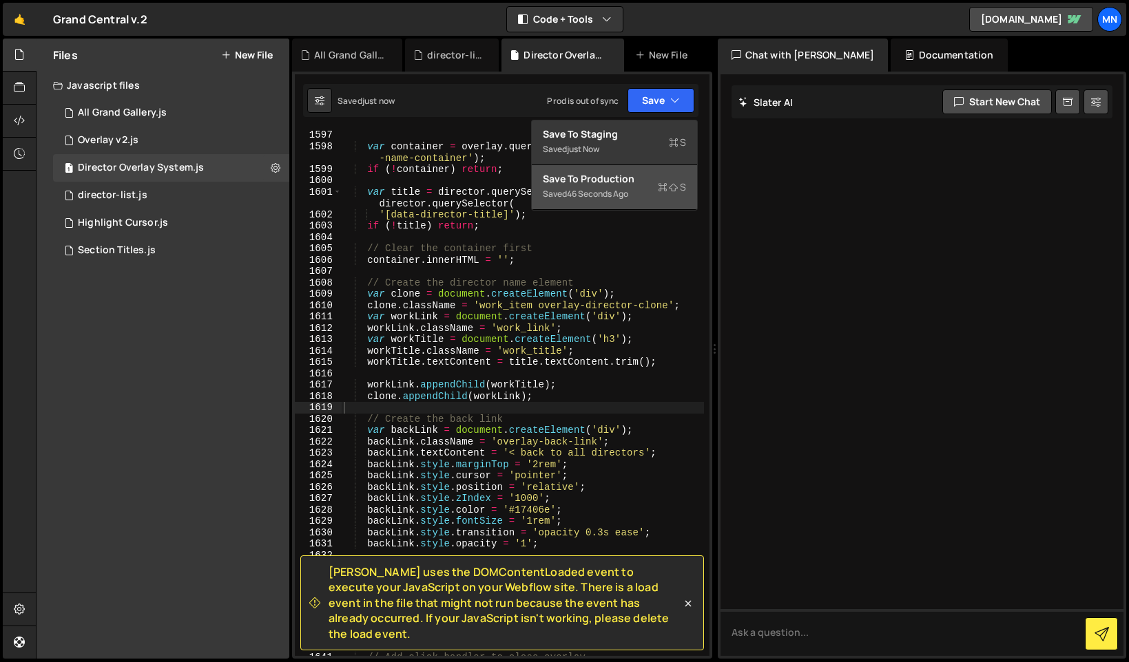
click at [638, 185] on div "Save to Production S" at bounding box center [614, 179] width 143 height 14
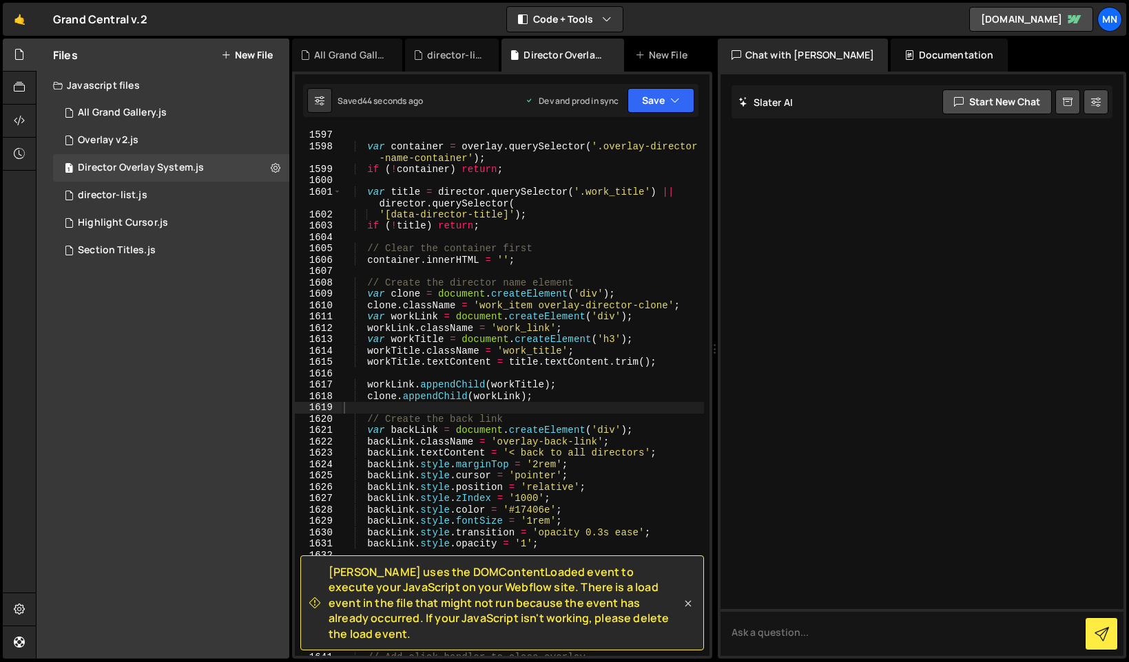
click at [686, 611] on icon at bounding box center [688, 604] width 14 height 14
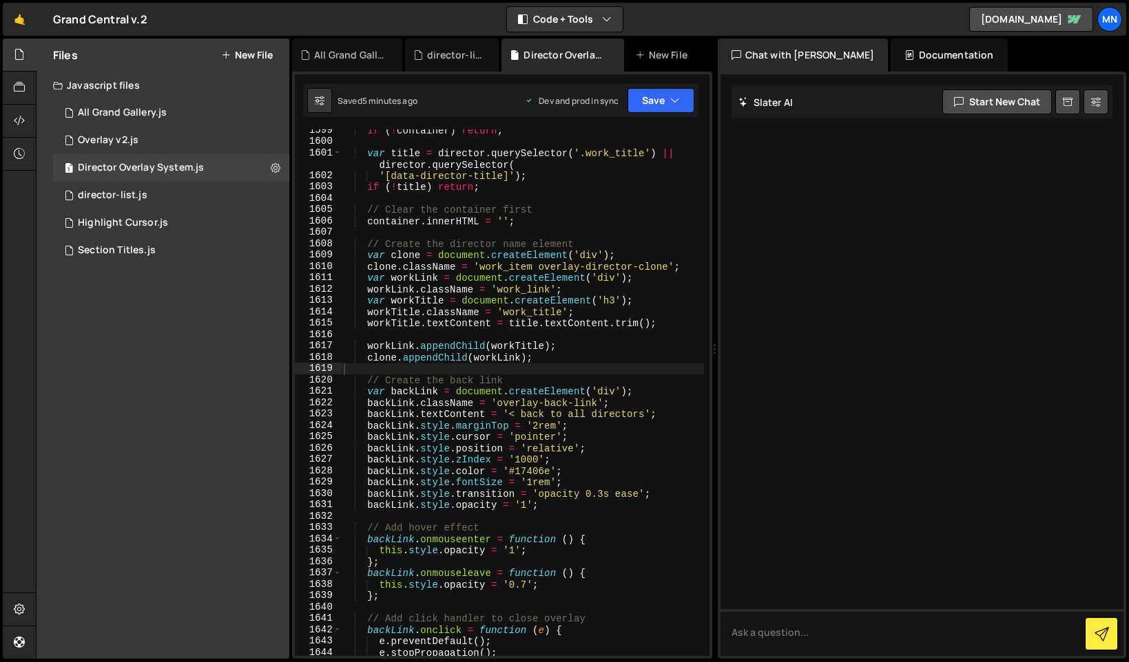
scroll to position [13140, 0]
drag, startPoint x: 501, startPoint y: 404, endPoint x: 596, endPoint y: 405, distance: 94.4
click at [596, 405] on div "if ( ! container ) return ; var title = director . querySelector ( '.work_title…" at bounding box center [522, 400] width 363 height 550
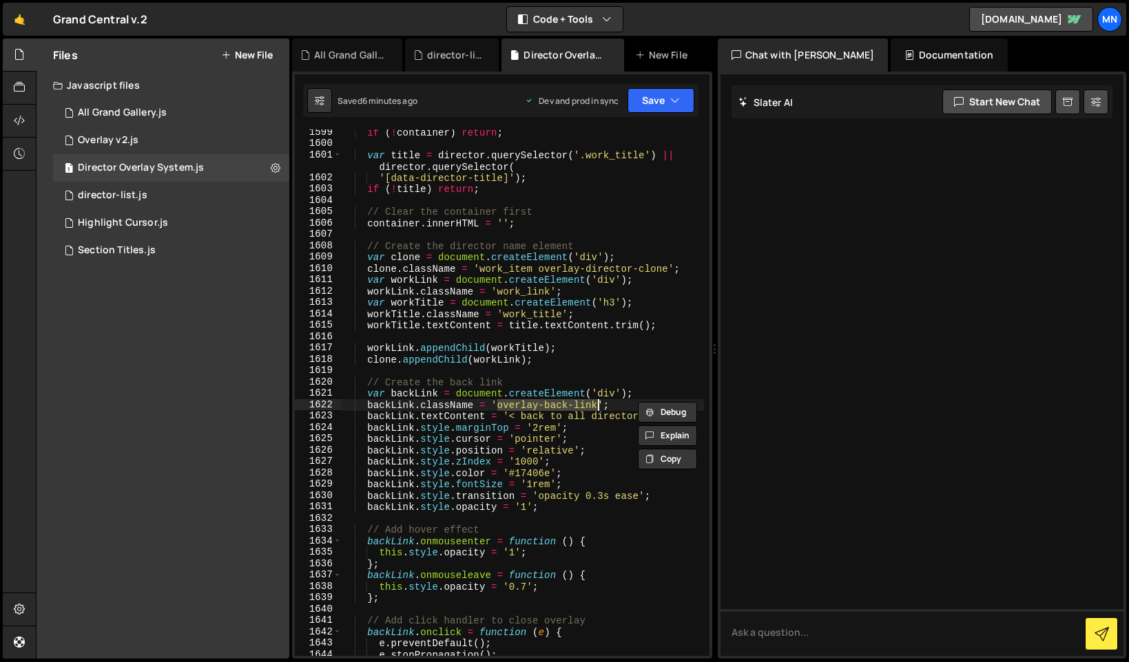
click at [530, 480] on div "if ( ! container ) return ; var title = director . querySelector ( '.work_title…" at bounding box center [522, 402] width 363 height 550
click at [532, 482] on div "if ( ! container ) return ; var title = director . querySelector ( '.work_title…" at bounding box center [522, 402] width 363 height 550
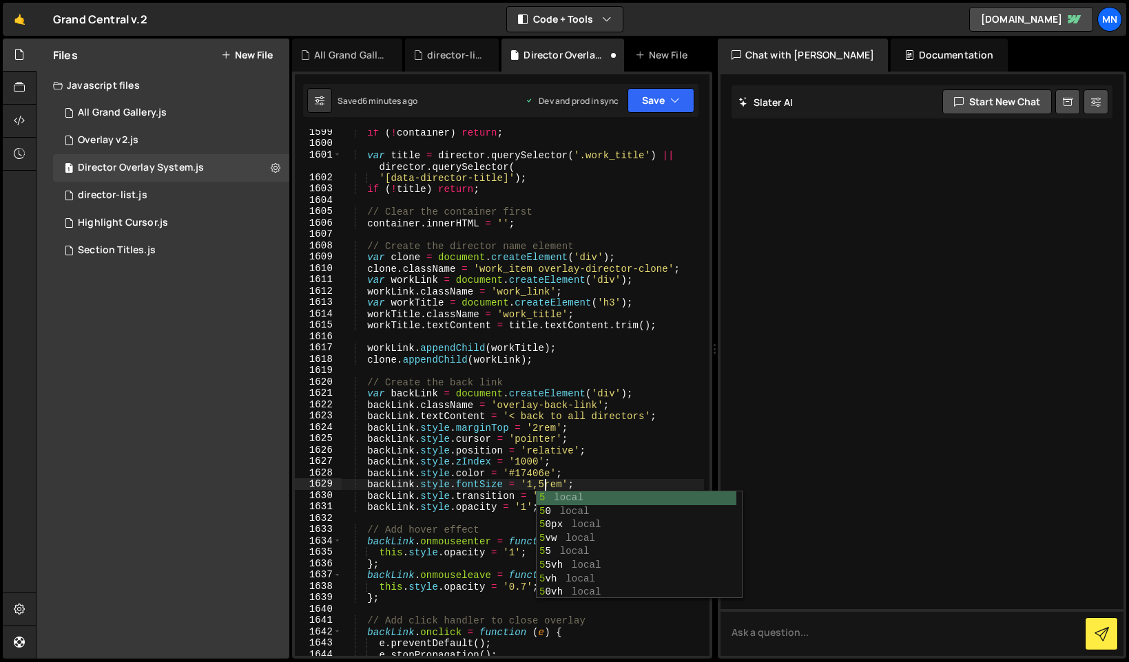
scroll to position [0, 14]
click at [629, 472] on div "if ( ! container ) return ; var title = director . querySelector ( '.work_title…" at bounding box center [522, 402] width 363 height 550
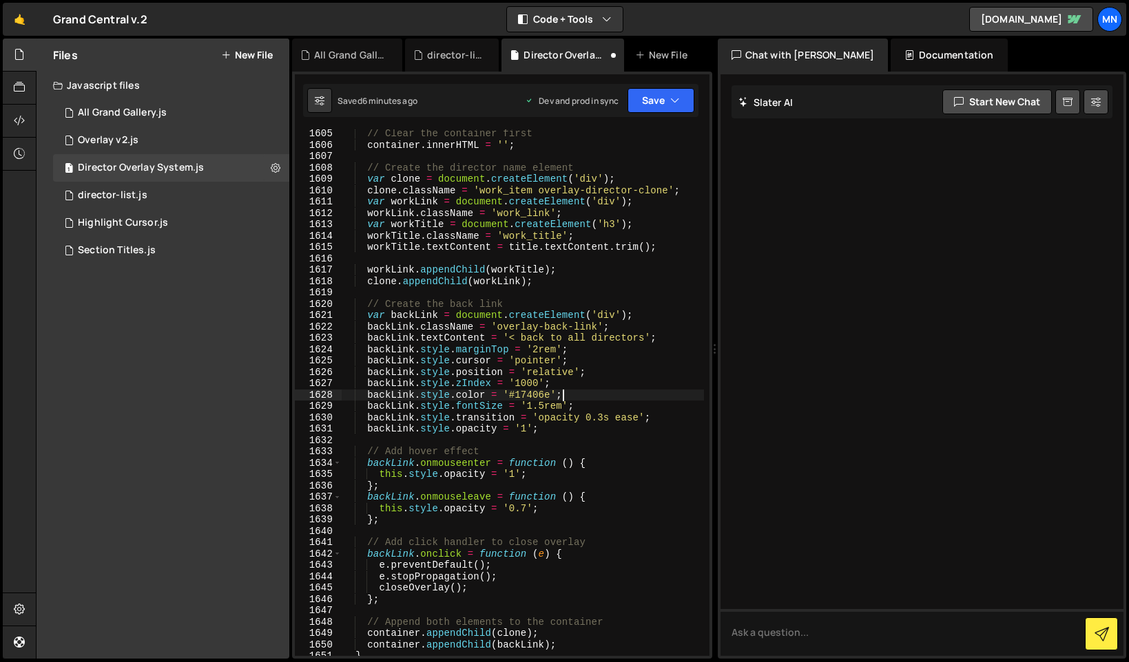
scroll to position [13215, 0]
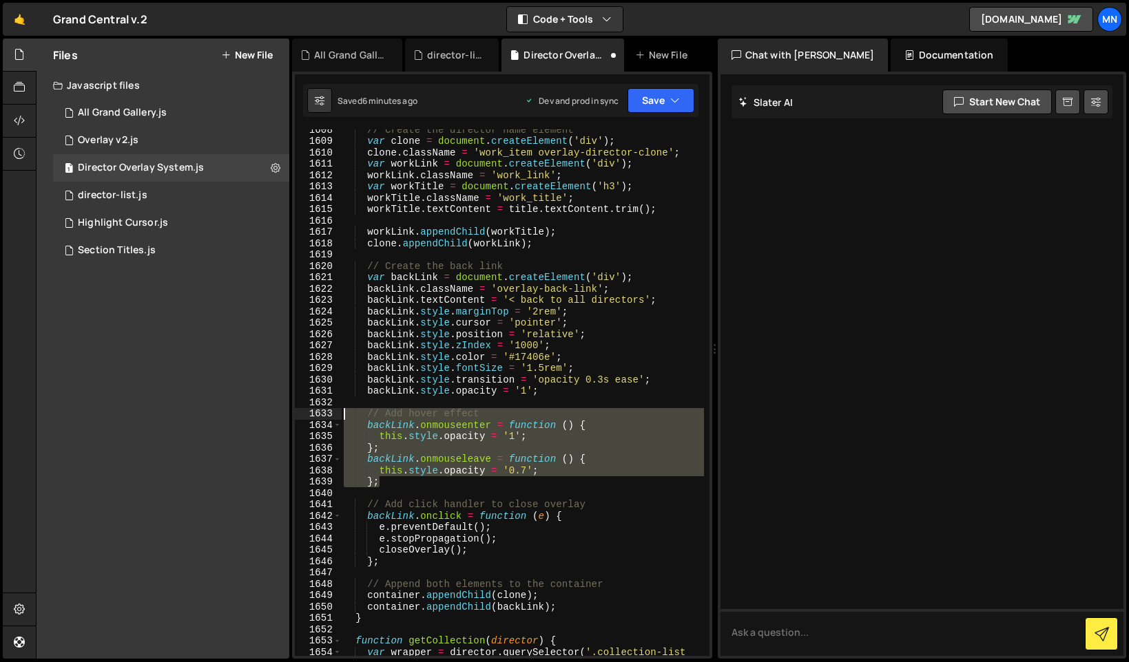
drag, startPoint x: 385, startPoint y: 485, endPoint x: 320, endPoint y: 416, distance: 95.0
click at [320, 416] on div "backLink.style.color = '#17406e'; 1608 1609 1610 1611 1612 1613 1614 1615 1616 …" at bounding box center [502, 392] width 415 height 527
type textarea "// Add hover effect backLink.onmouseenter = function () {"
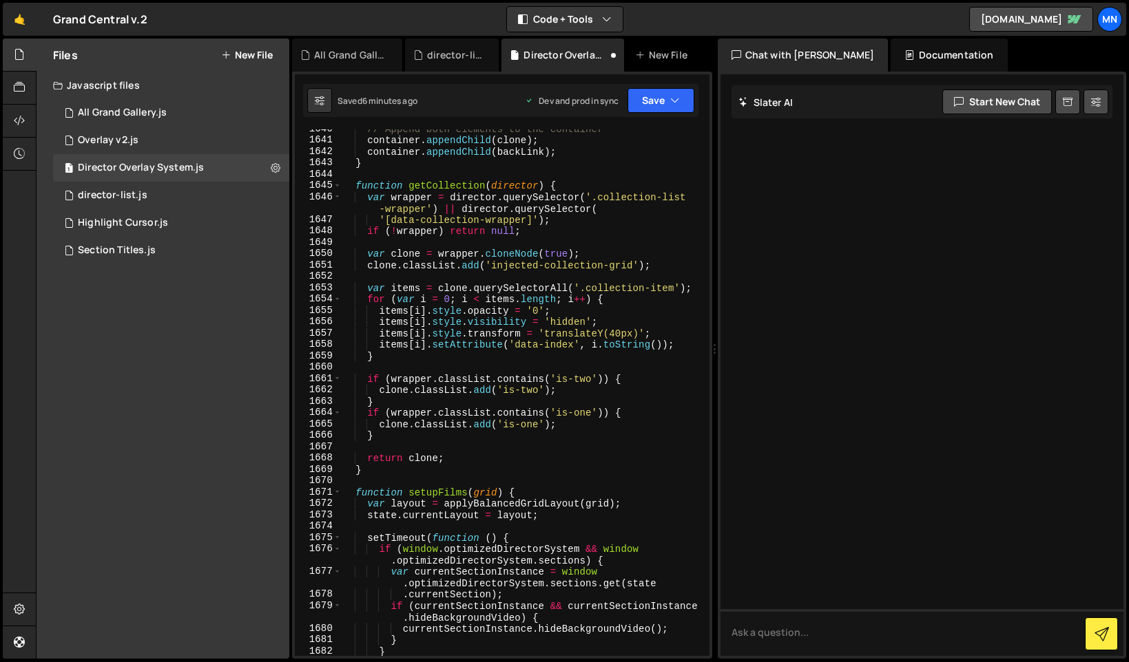
scroll to position [13502, 0]
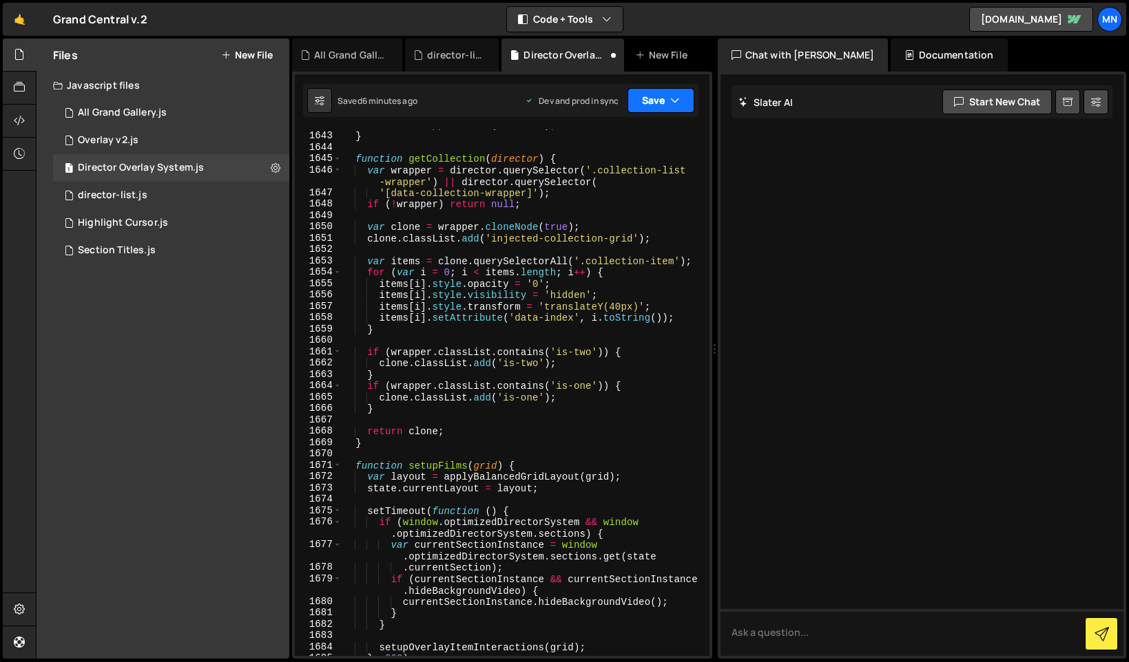
click at [673, 105] on icon "button" at bounding box center [675, 101] width 10 height 14
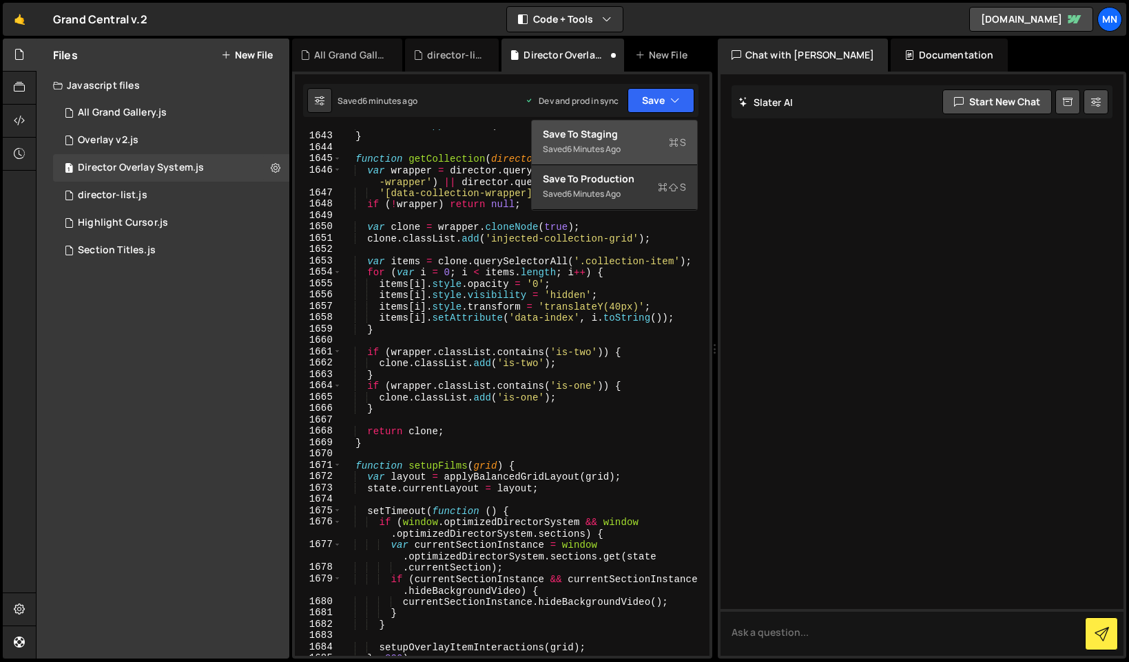
click at [646, 134] on div "Save to Staging S" at bounding box center [614, 134] width 143 height 14
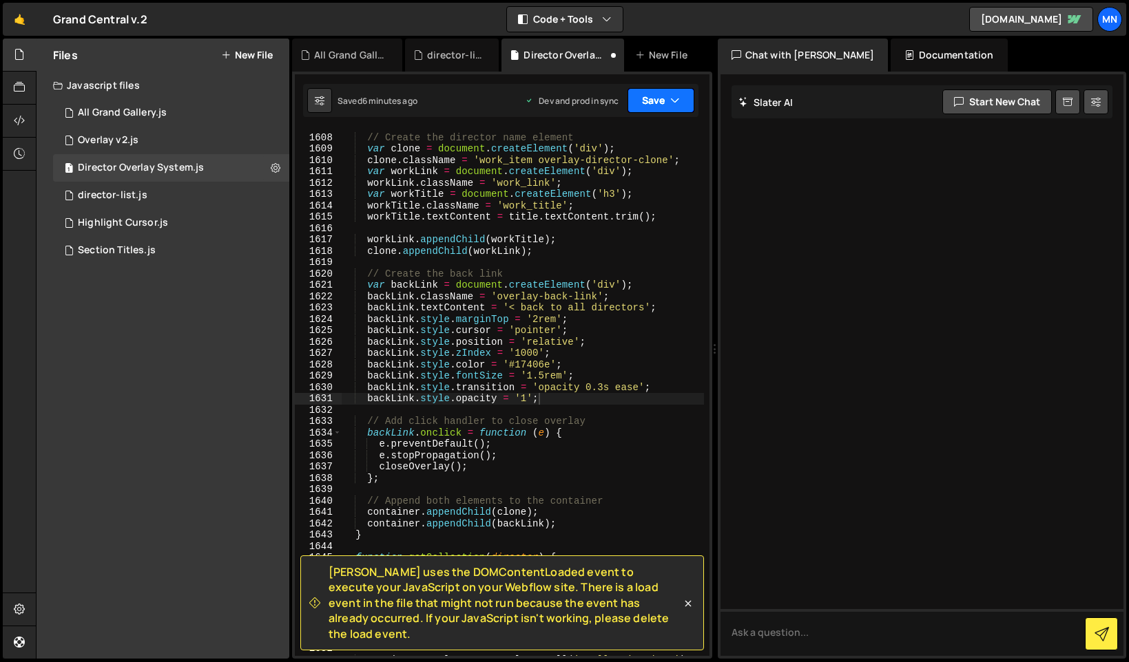
click at [680, 102] on button "Save" at bounding box center [660, 100] width 67 height 25
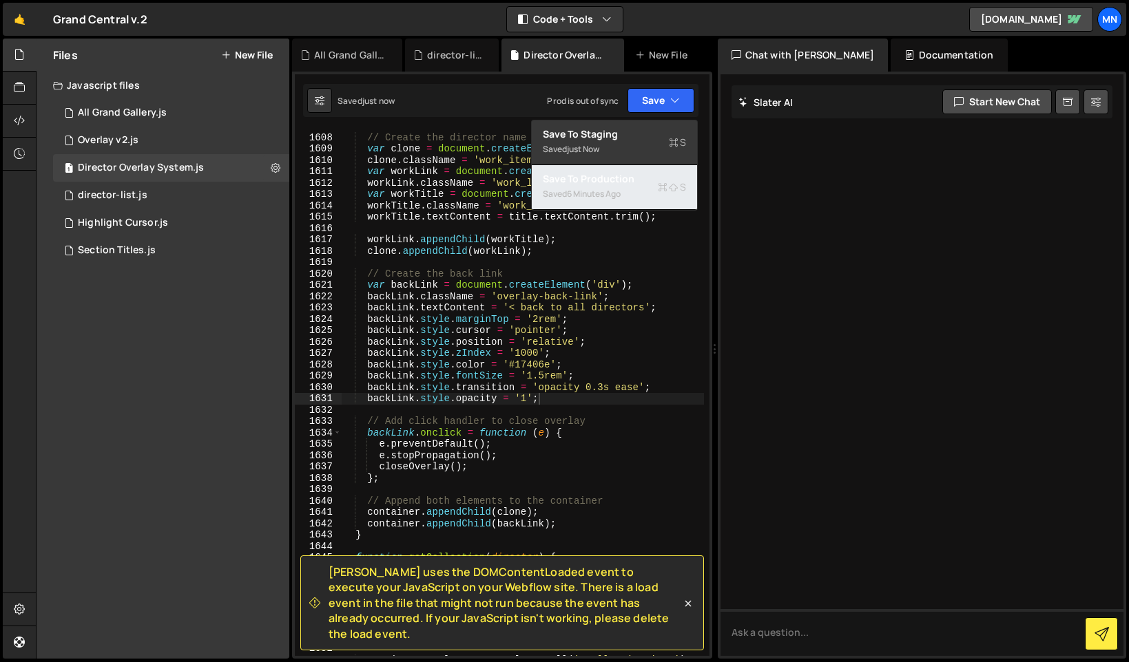
click at [648, 191] on div "Saved 6 minutes ago" at bounding box center [614, 194] width 143 height 17
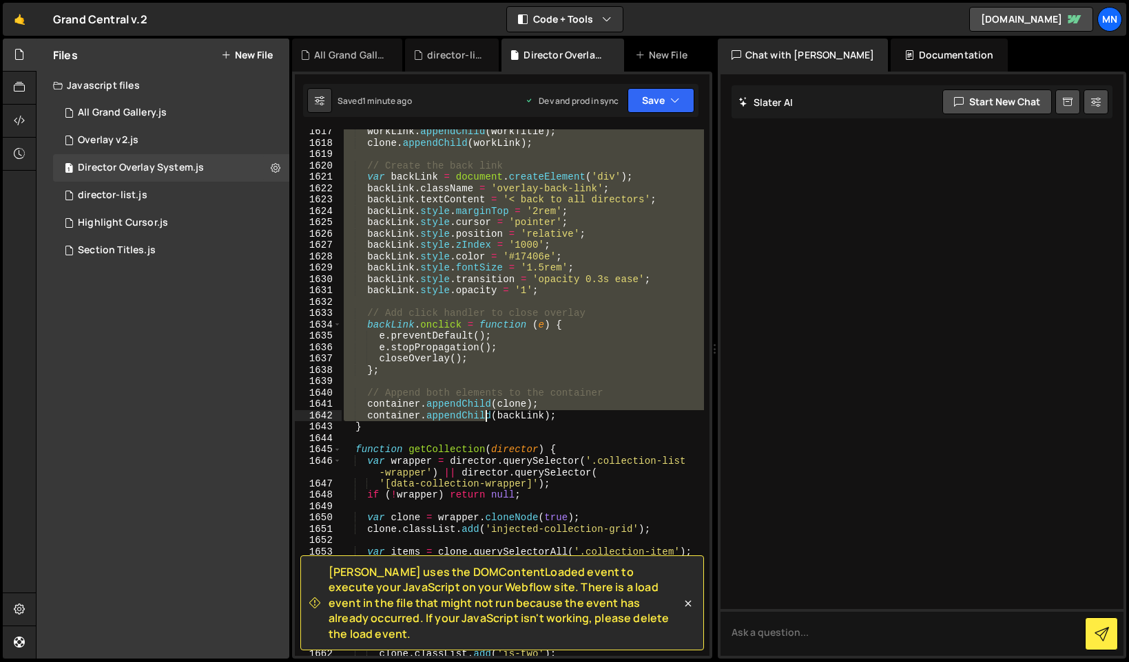
scroll to position [13314, 0]
drag, startPoint x: 356, startPoint y: 138, endPoint x: 448, endPoint y: 429, distance: 305.3
click at [448, 429] on div "workLink . appendChild ( workTitle ) ; clone . appendChild ( workLink ) ; // Cr…" at bounding box center [522, 401] width 363 height 550
paste textarea
type textarea "}"
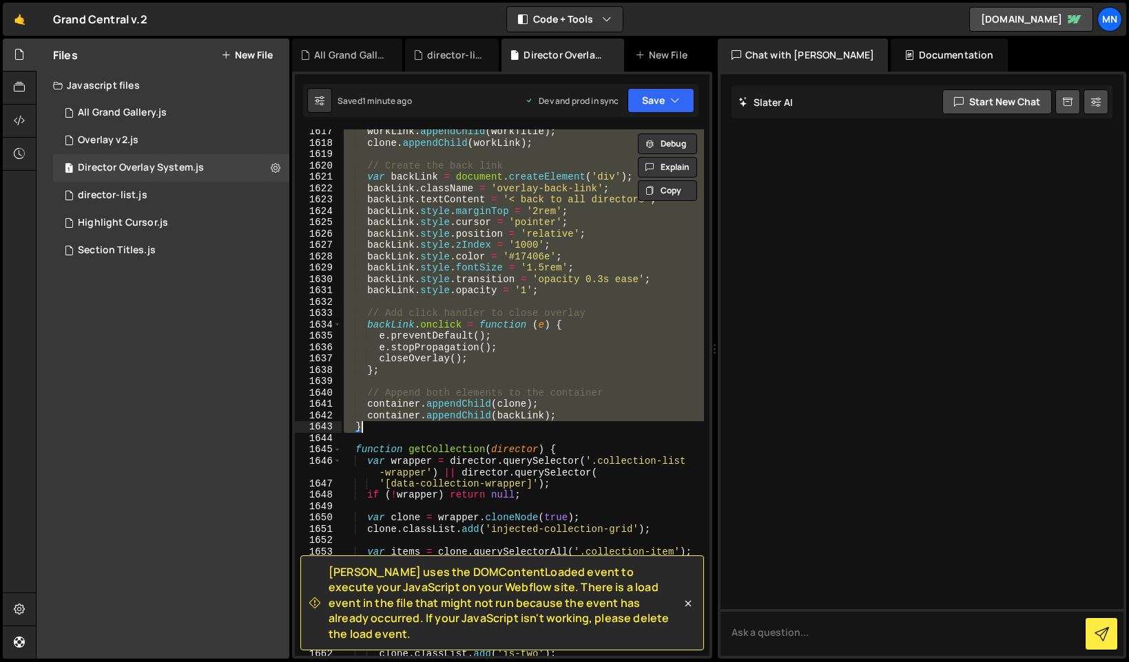
scroll to position [13258, 0]
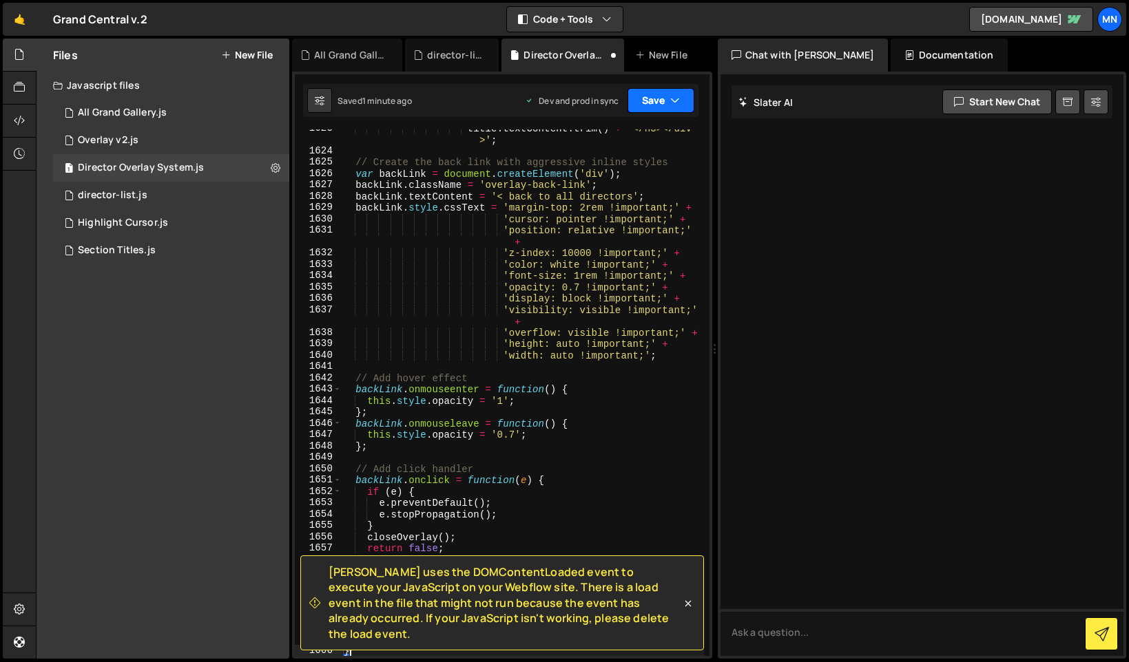
drag, startPoint x: 659, startPoint y: 101, endPoint x: 653, endPoint y: 118, distance: 18.3
click at [659, 101] on button "Save" at bounding box center [660, 100] width 67 height 25
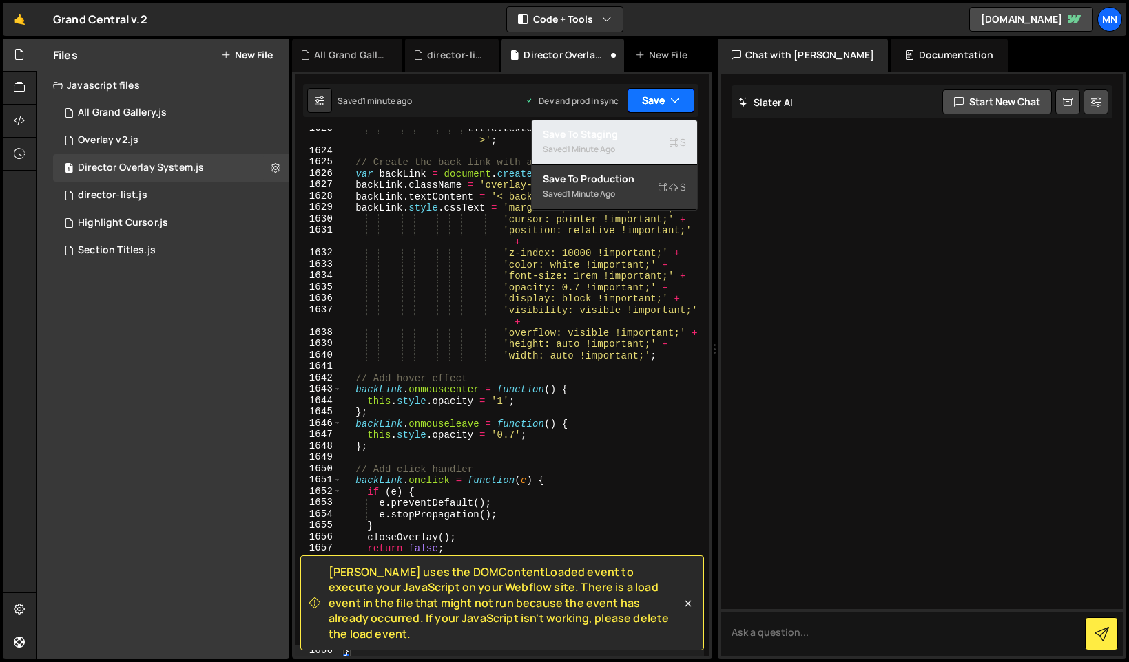
drag, startPoint x: 649, startPoint y: 137, endPoint x: 671, endPoint y: 111, distance: 34.2
click at [649, 137] on div "Save to Staging S" at bounding box center [614, 134] width 143 height 14
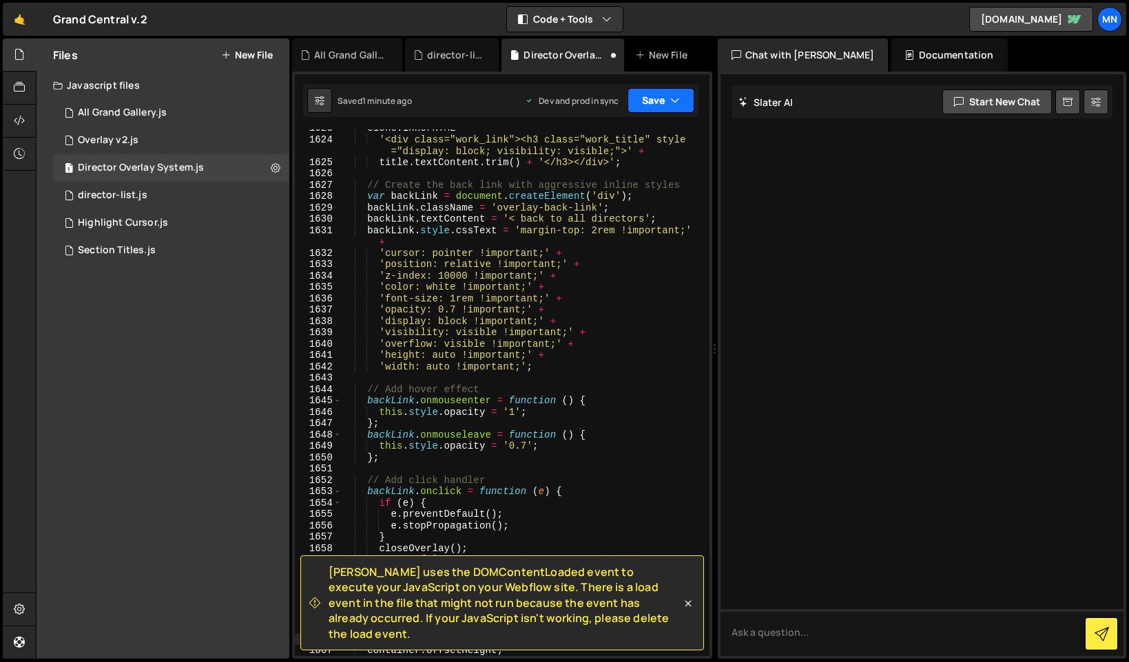
drag, startPoint x: 671, startPoint y: 92, endPoint x: 670, endPoint y: 99, distance: 7.7
click at [671, 92] on button "Save" at bounding box center [660, 100] width 67 height 25
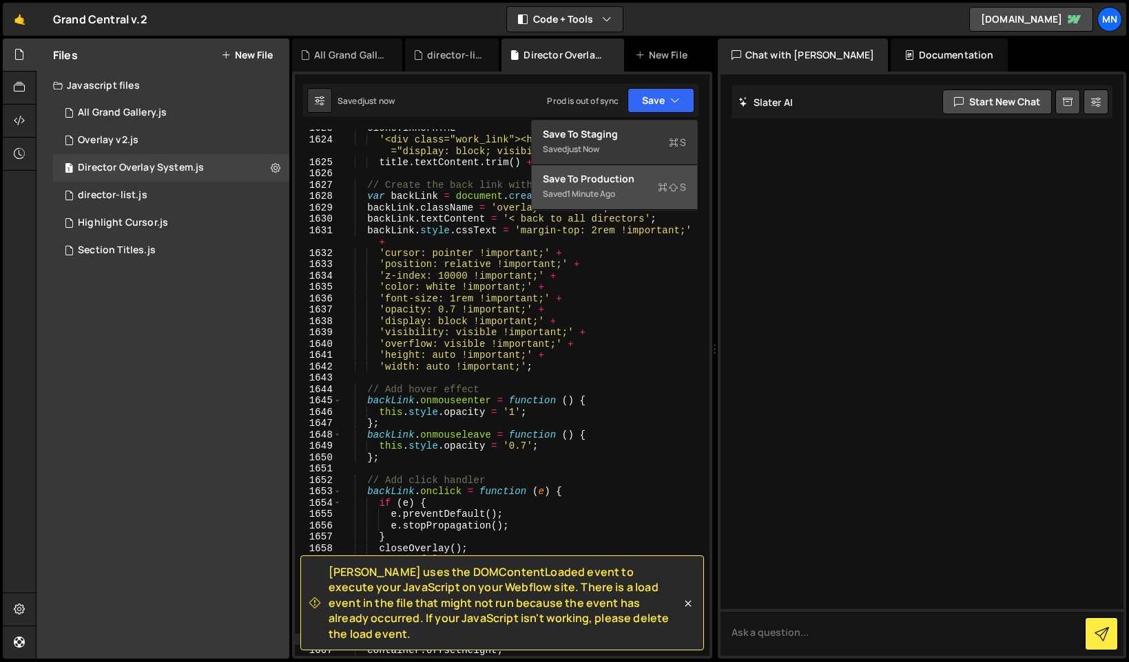
click at [647, 189] on div "Saved 1 minute ago" at bounding box center [614, 194] width 143 height 17
